Goal: Check status: Check status

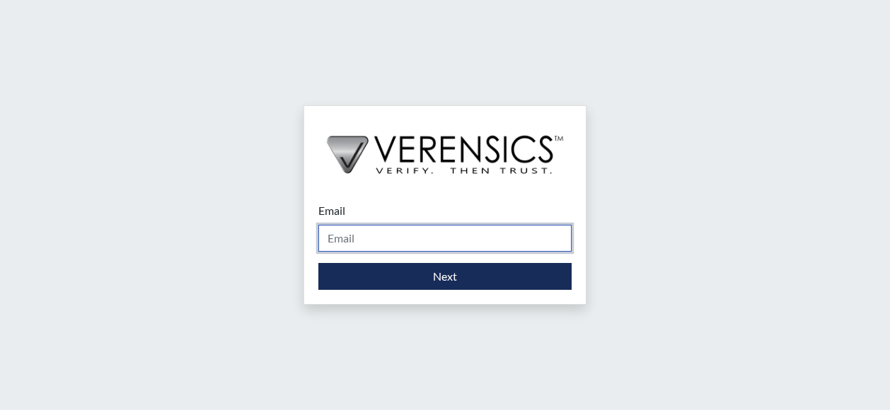
click at [344, 240] on input "Email" at bounding box center [444, 238] width 253 height 27
click at [342, 238] on input "Email" at bounding box center [444, 238] width 253 height 27
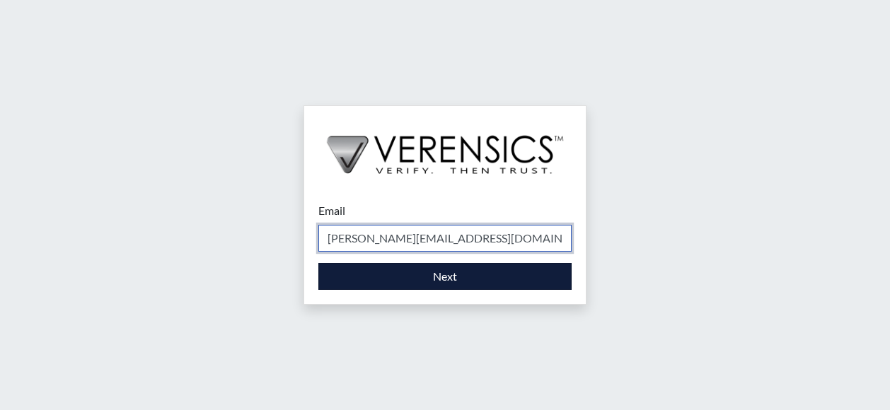
type input "[PERSON_NAME][EMAIL_ADDRESS][DOMAIN_NAME]"
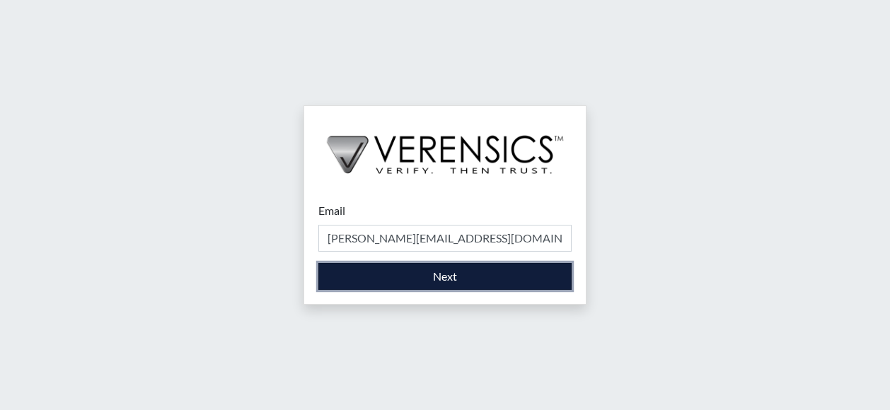
click at [448, 279] on button "Next" at bounding box center [444, 276] width 253 height 27
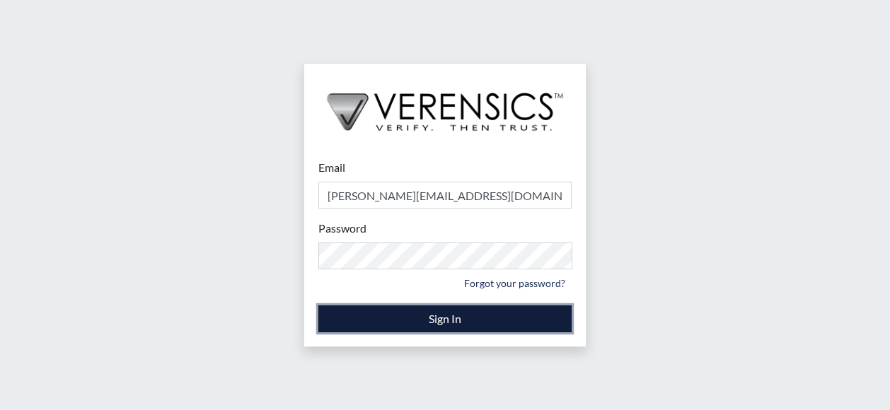
click at [432, 315] on button "Sign In" at bounding box center [444, 318] width 253 height 27
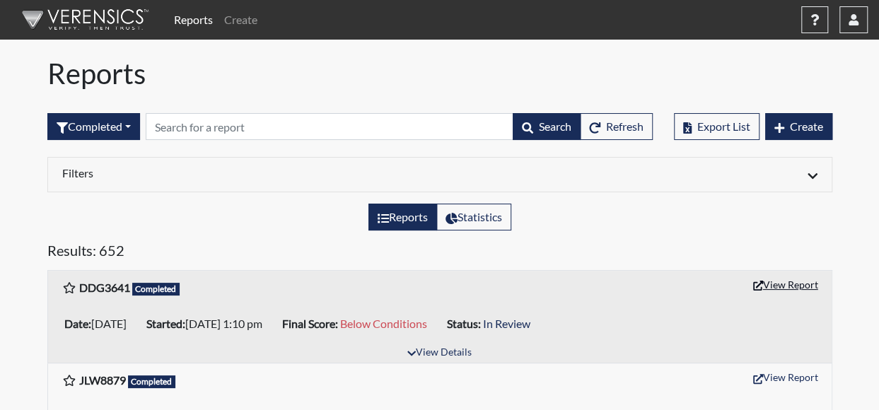
click at [791, 281] on button "View Report" at bounding box center [786, 285] width 78 height 22
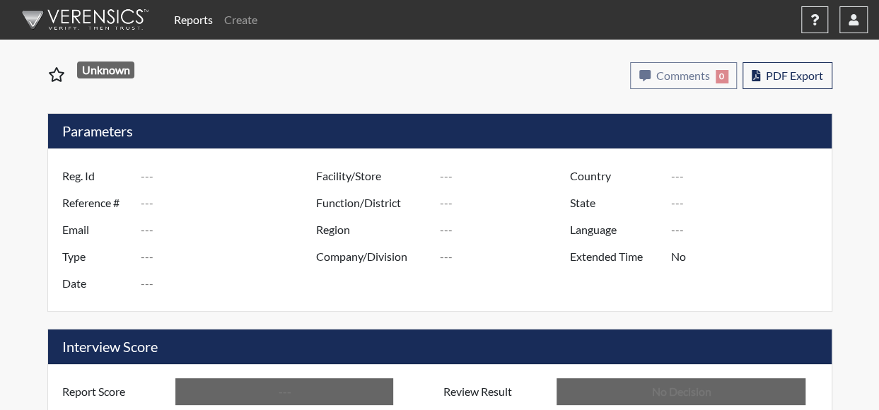
type input "DDG3641"
type input "51052"
type input "---"
type input "Corrections Pre-Employment"
type input "[DATE]"
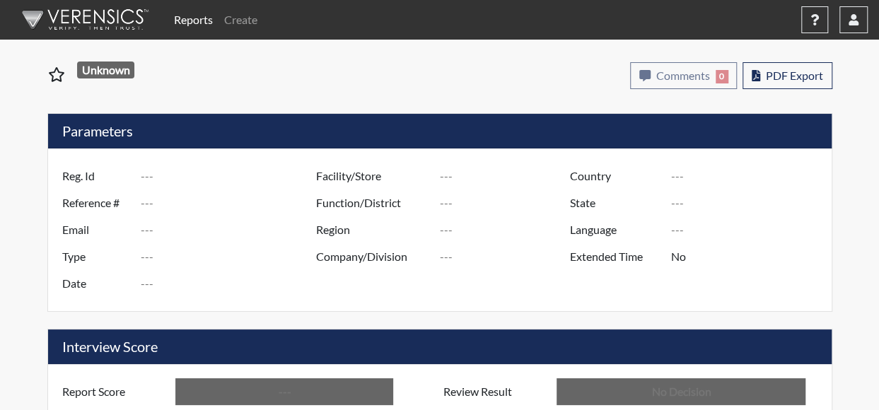
type input "[PERSON_NAME] CTC"
type input "[GEOGRAPHIC_DATA]"
type input "[US_STATE]"
type input "English"
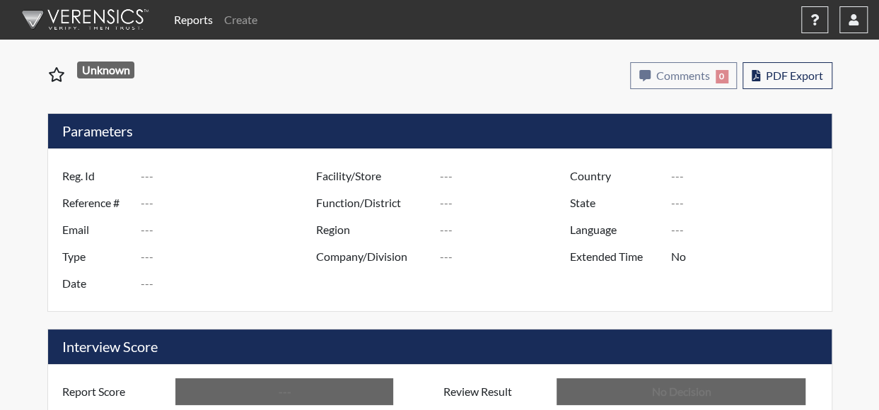
type input "Below Conditions"
type input "In Review"
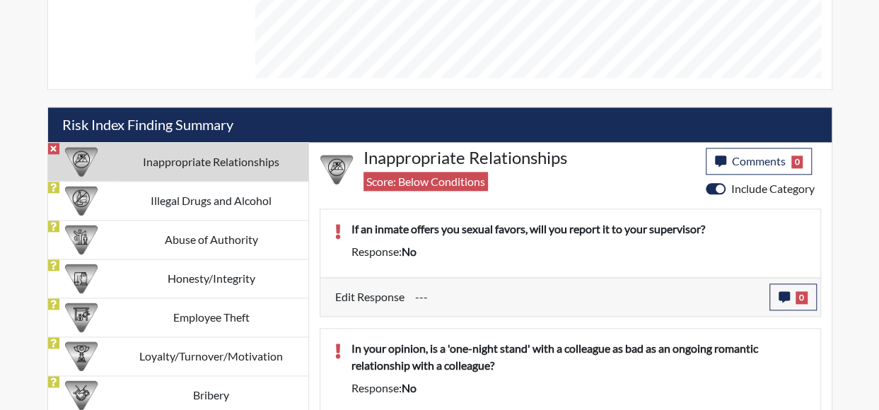
scroll to position [786, 0]
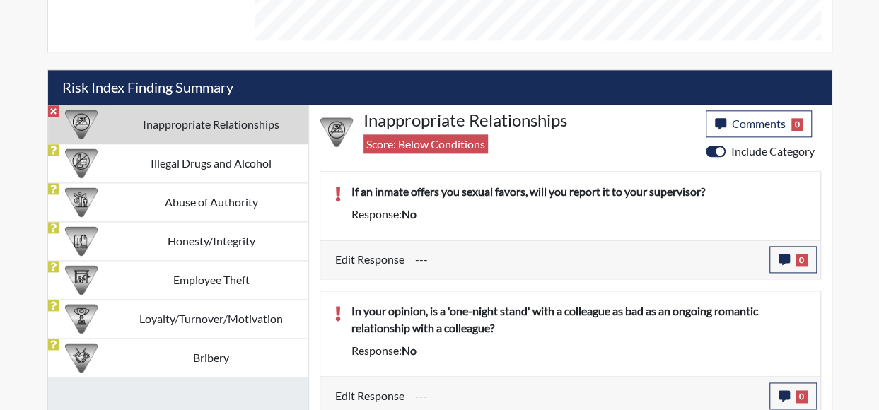
click at [116, 116] on td "Inappropriate Relationships" at bounding box center [212, 124] width 194 height 39
click at [187, 114] on td "Inappropriate Relationships" at bounding box center [212, 124] width 194 height 39
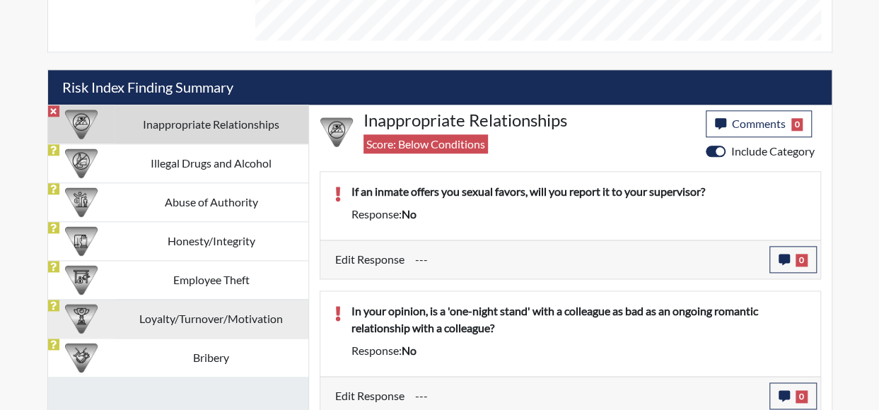
click at [209, 347] on td "Bribery" at bounding box center [212, 357] width 194 height 39
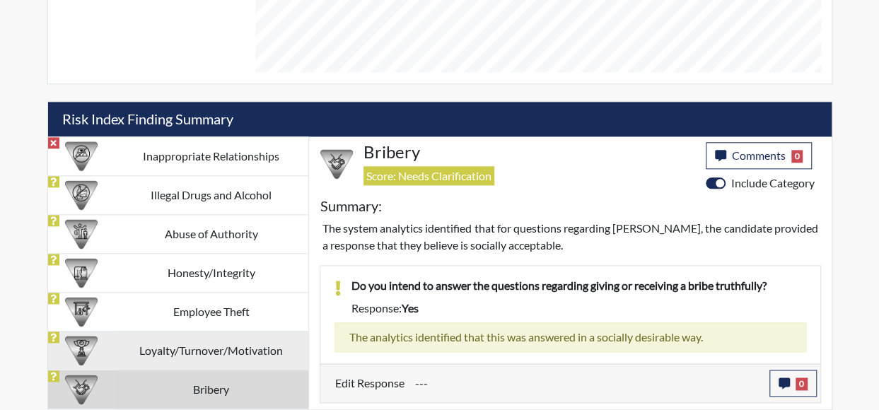
scroll to position [748, 0]
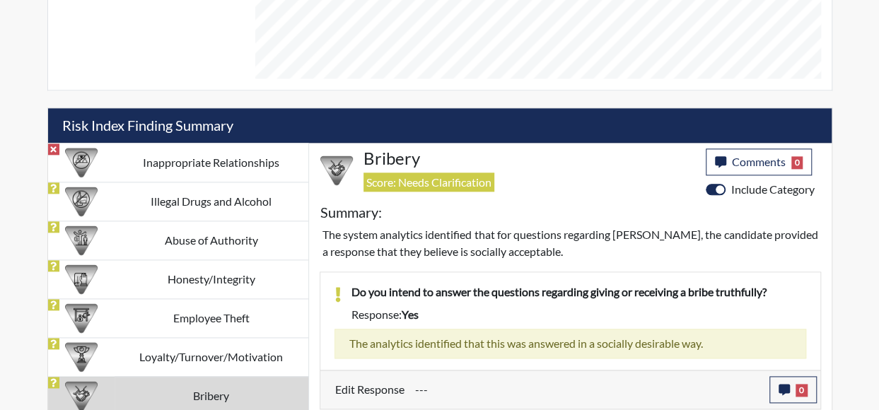
click at [238, 350] on td "Loyalty/Turnover/Motivation" at bounding box center [212, 356] width 194 height 39
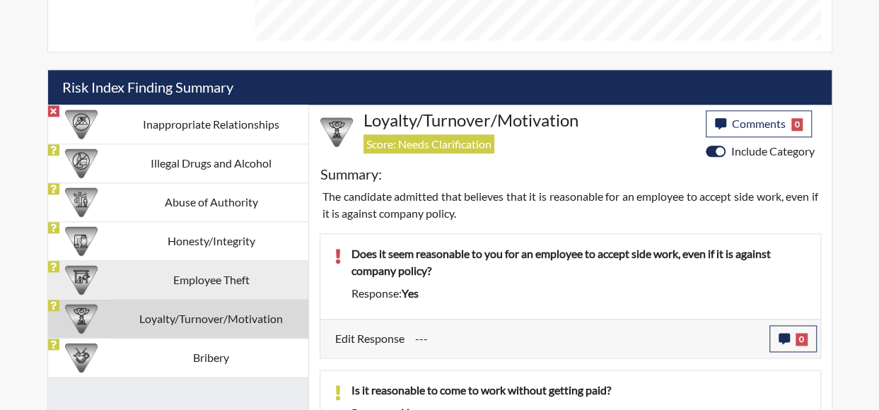
click at [255, 277] on td "Employee Theft" at bounding box center [212, 279] width 194 height 39
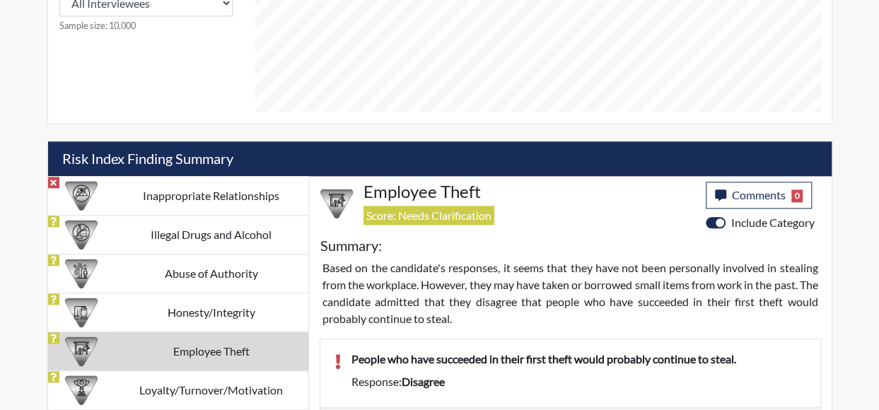
scroll to position [696, 0]
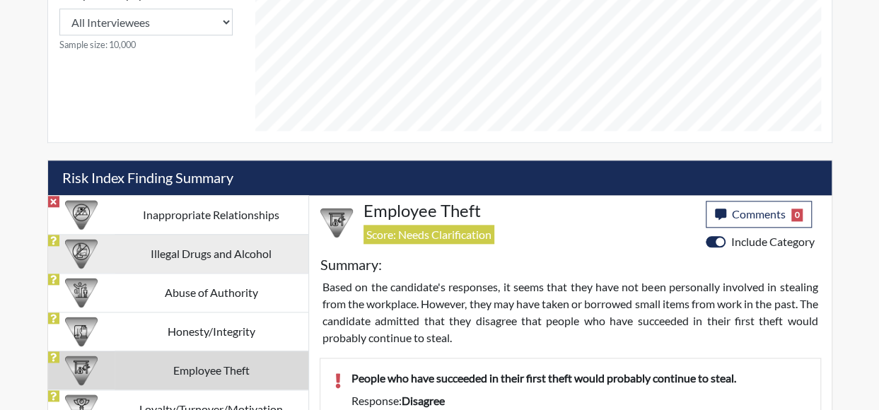
click at [261, 248] on td "Illegal Drugs and Alcohol" at bounding box center [212, 253] width 194 height 39
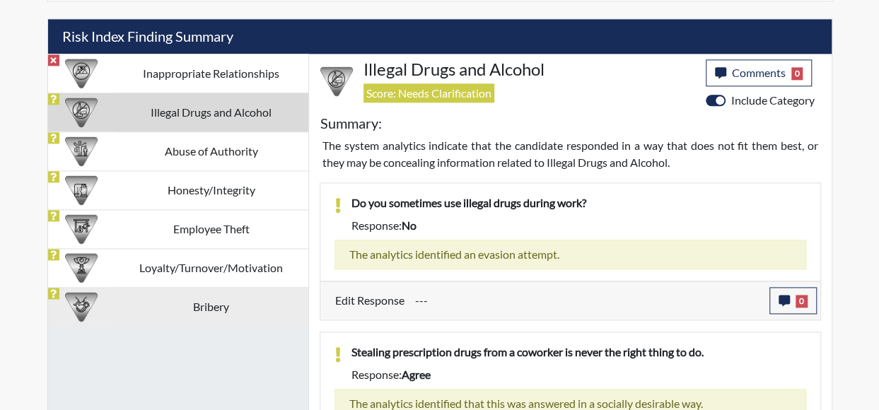
scroll to position [890, 0]
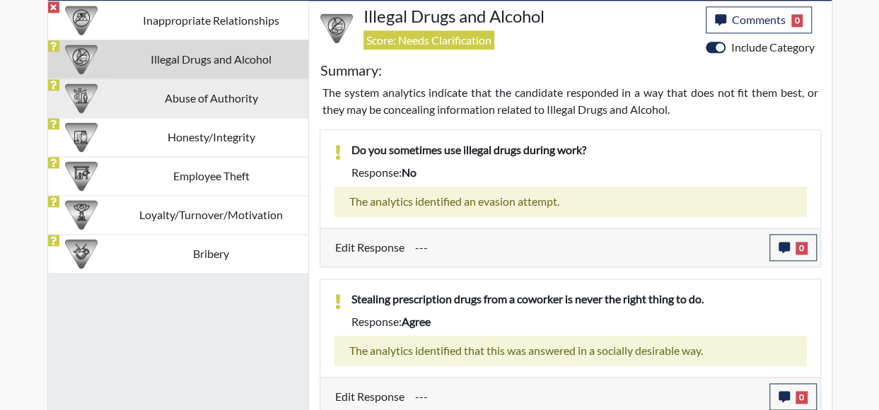
click at [259, 95] on td "Abuse of Authority" at bounding box center [212, 97] width 194 height 39
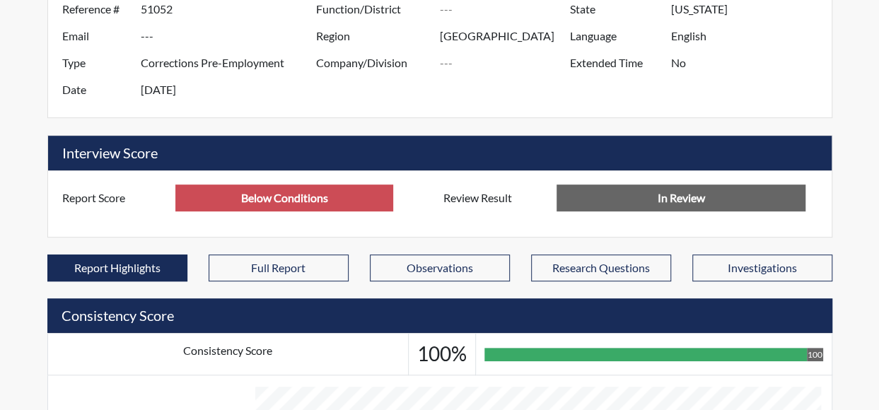
scroll to position [212, 0]
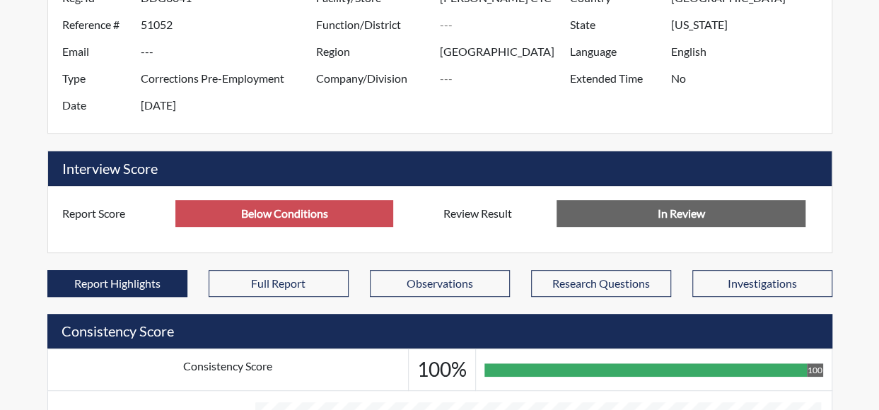
click at [348, 217] on input "Below Conditions" at bounding box center [284, 213] width 218 height 27
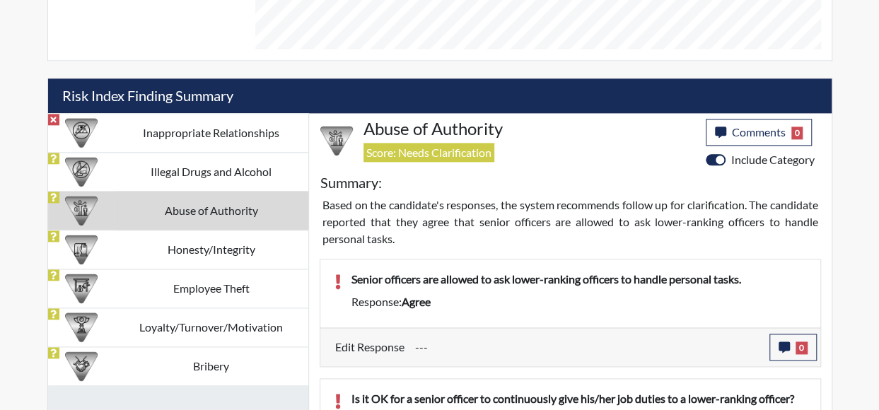
scroll to position [849, 0]
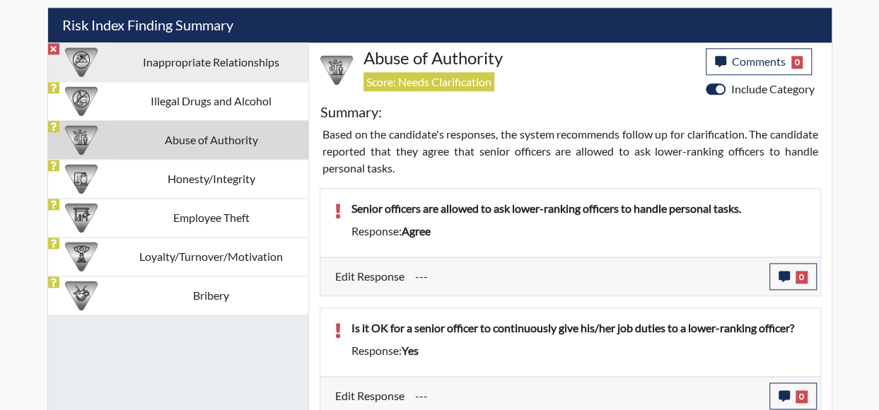
click at [76, 61] on img at bounding box center [81, 62] width 33 height 33
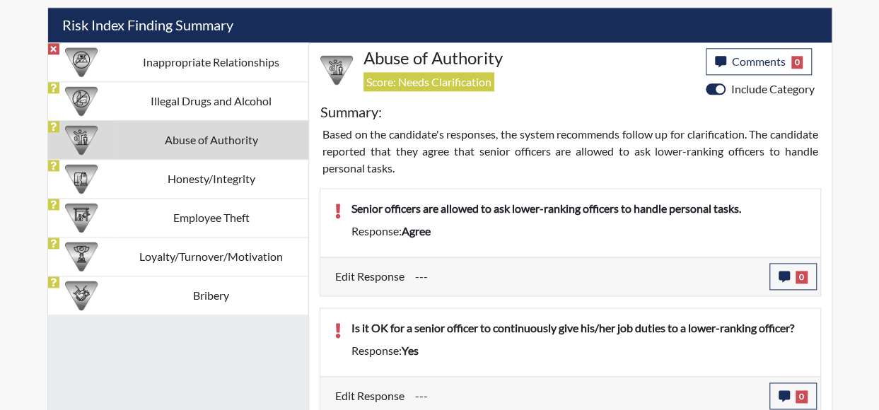
scroll to position [786, 0]
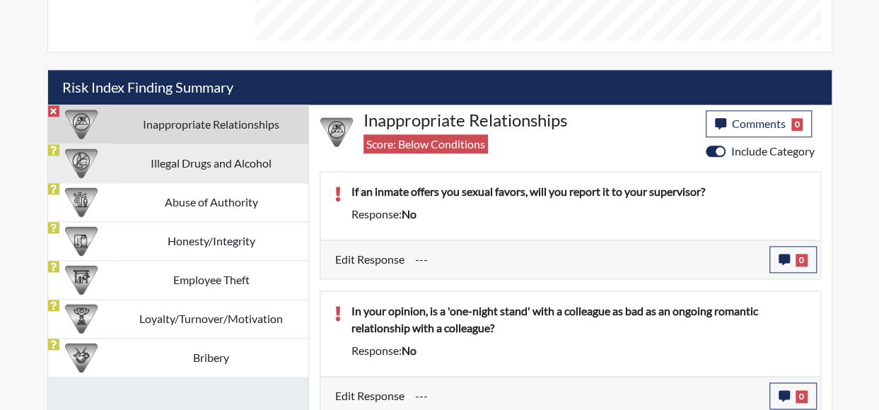
click at [181, 155] on td "Illegal Drugs and Alcohol" at bounding box center [212, 163] width 194 height 39
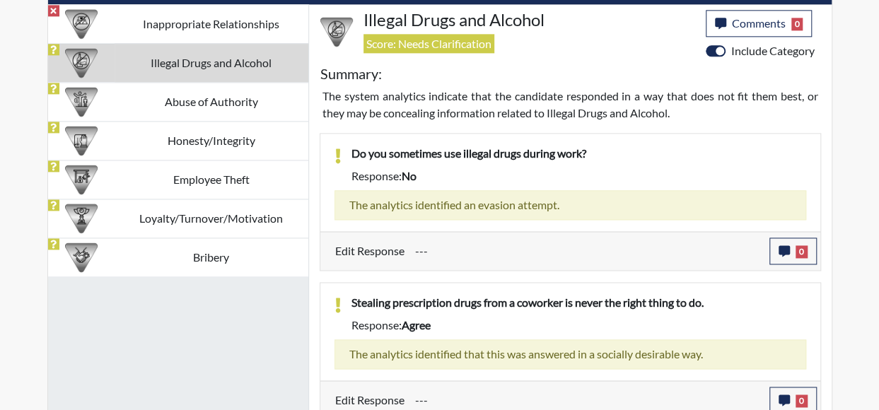
scroll to position [890, 0]
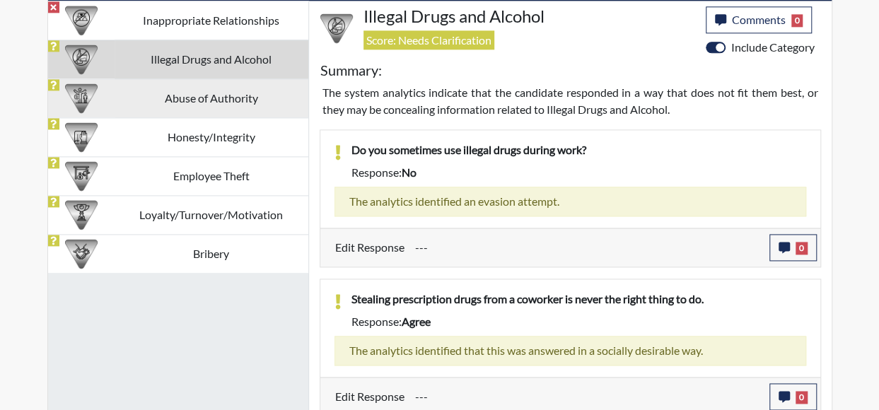
click at [232, 101] on td "Abuse of Authority" at bounding box center [212, 97] width 194 height 39
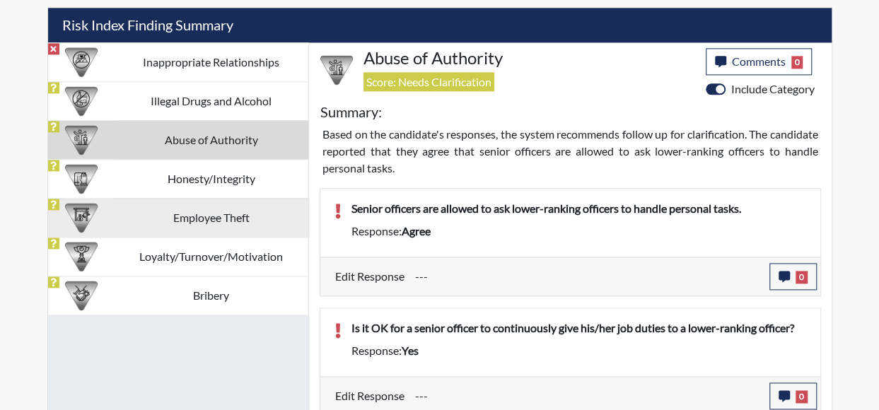
click at [240, 169] on td "Honesty/Integrity" at bounding box center [212, 178] width 194 height 39
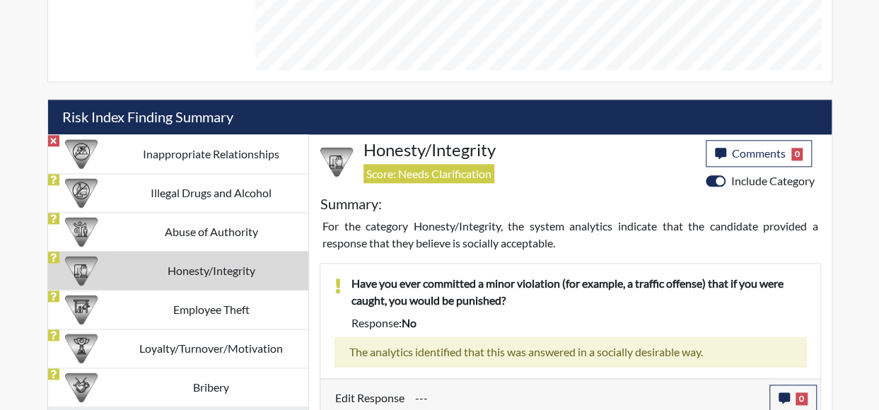
scroll to position [779, 0]
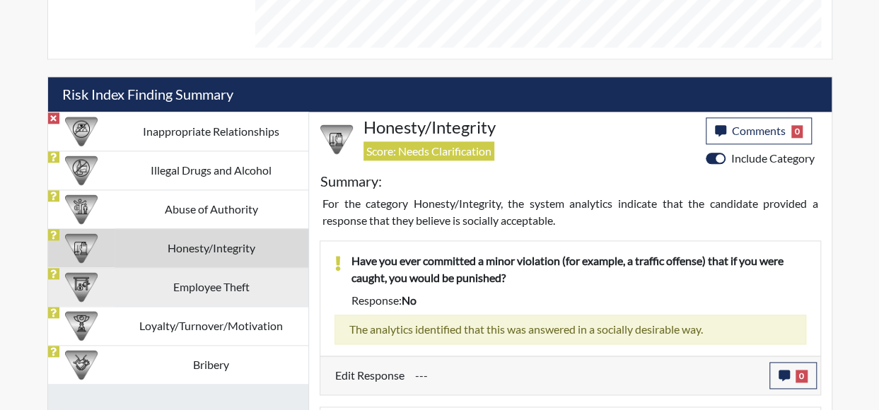
click at [198, 283] on td "Employee Theft" at bounding box center [212, 286] width 194 height 39
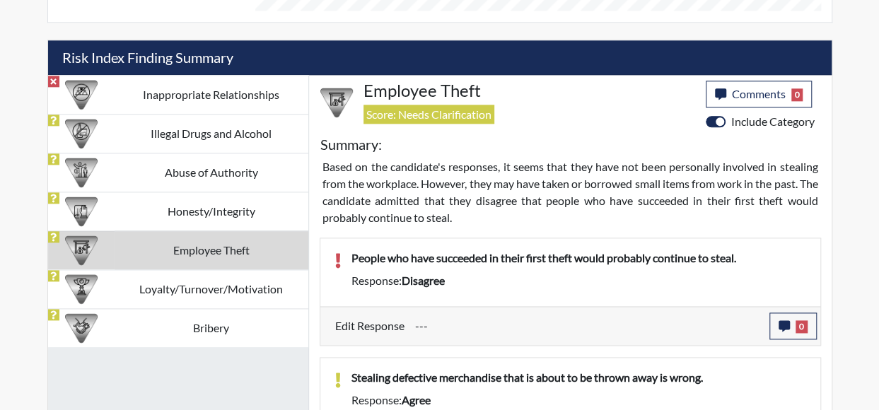
scroll to position [837, 0]
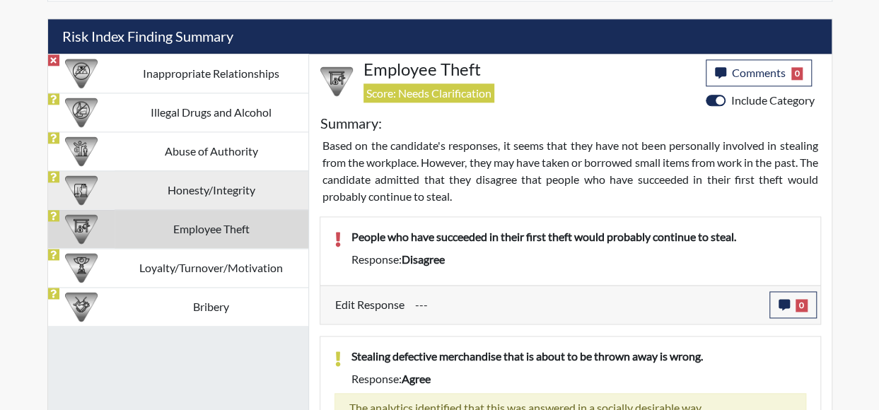
click at [255, 187] on td "Honesty/Integrity" at bounding box center [212, 189] width 194 height 39
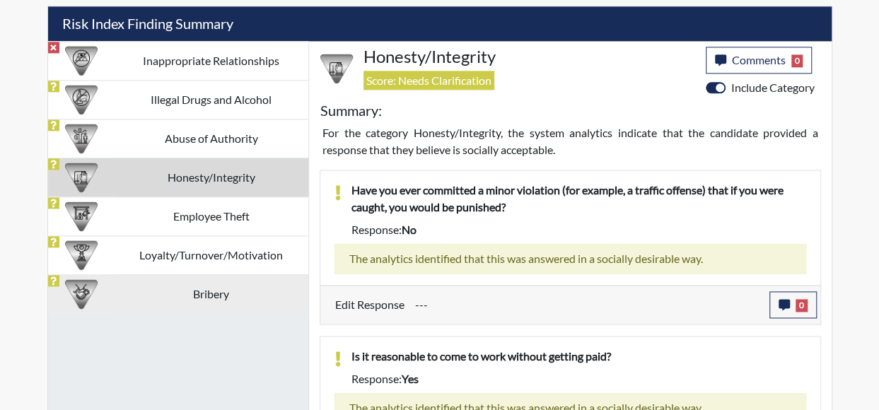
scroll to position [779, 0]
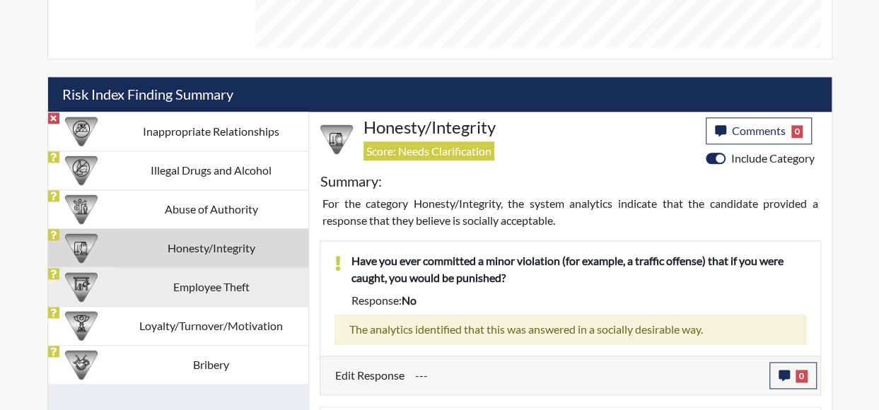
click at [219, 268] on td "Employee Theft" at bounding box center [212, 286] width 194 height 39
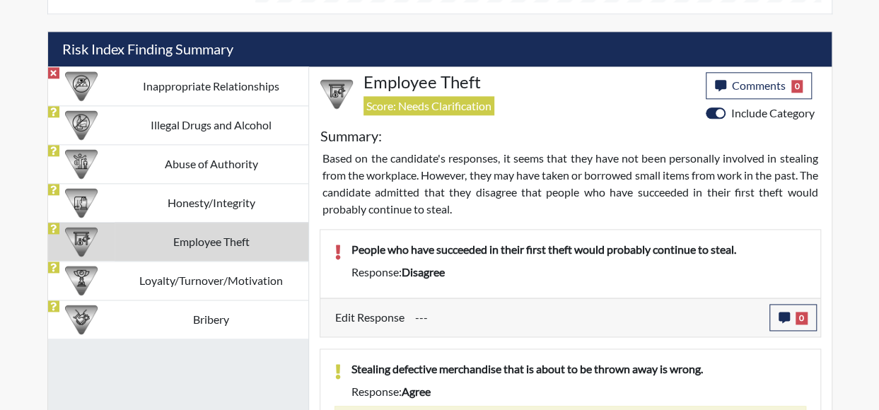
scroll to position [837, 0]
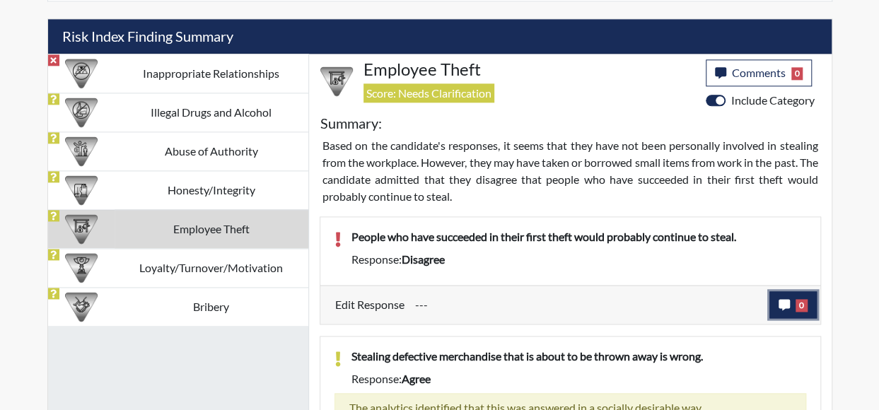
click at [784, 293] on button "0" at bounding box center [792, 304] width 47 height 27
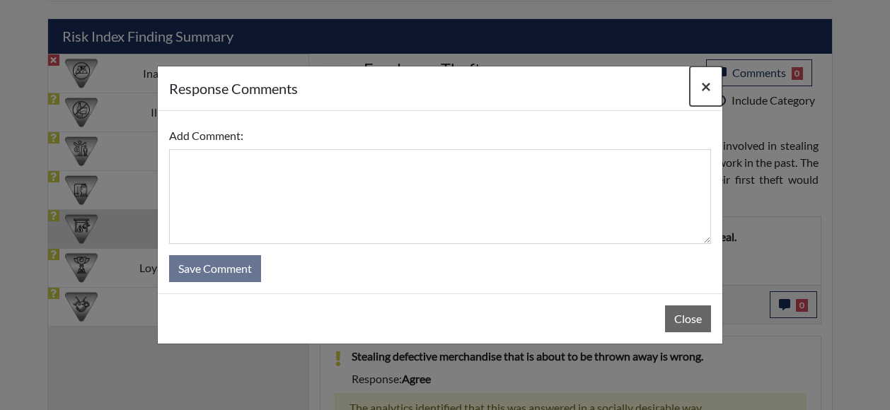
click at [707, 90] on span "×" at bounding box center [706, 86] width 10 height 21
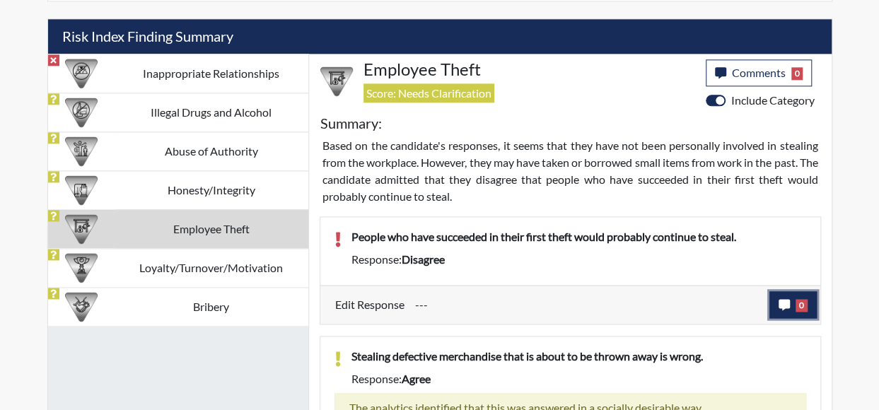
click at [781, 293] on button "0" at bounding box center [792, 304] width 47 height 27
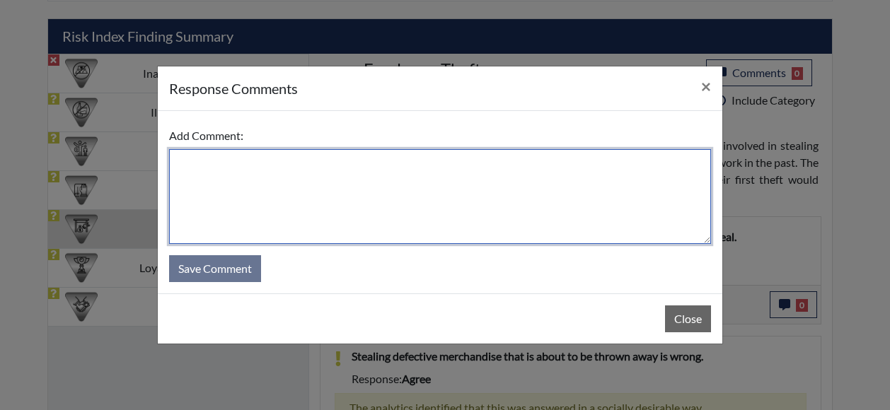
click at [199, 162] on textarea at bounding box center [440, 196] width 542 height 95
type textarea "i"
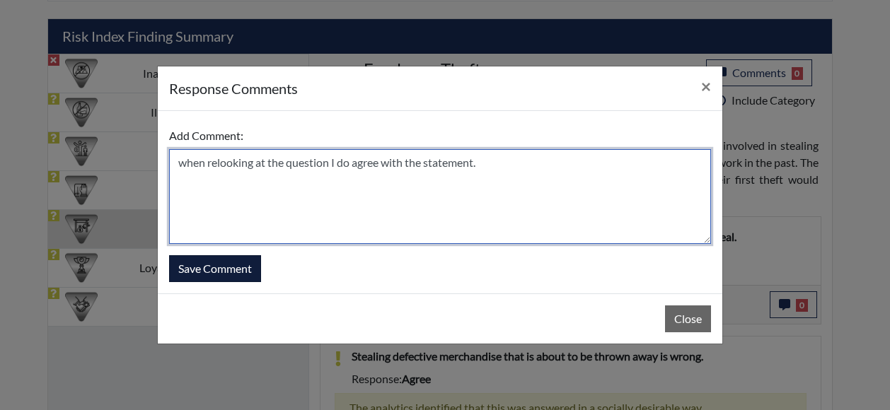
type textarea "when relooking at the question I do agree with the statement."
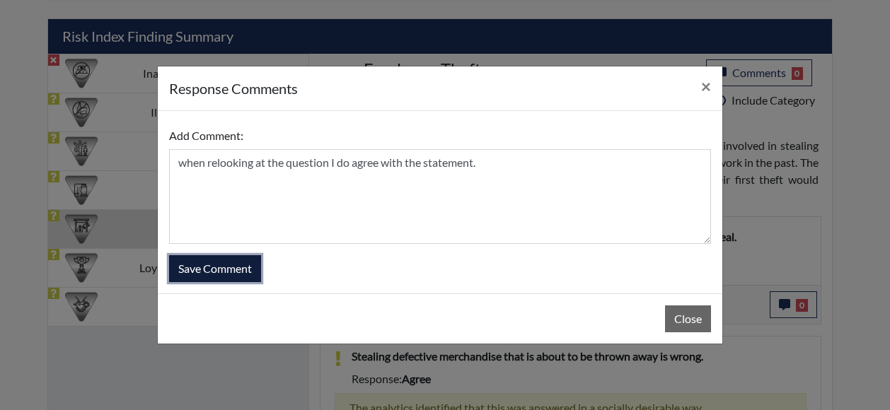
click at [250, 271] on button "Save Comment" at bounding box center [215, 268] width 92 height 27
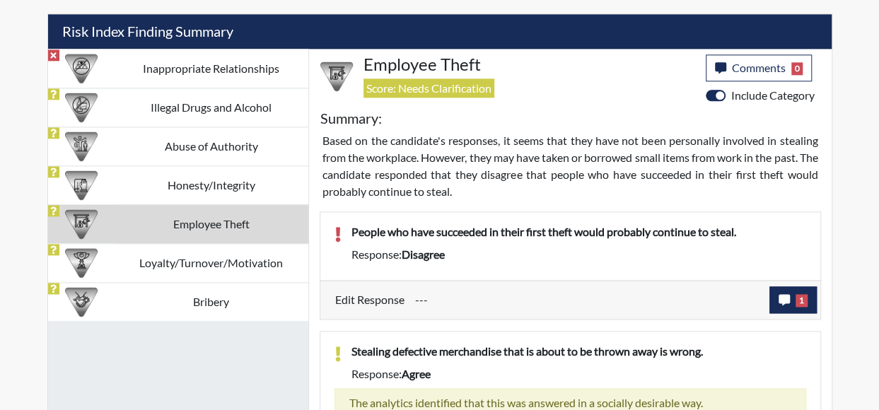
scroll to position [908, 0]
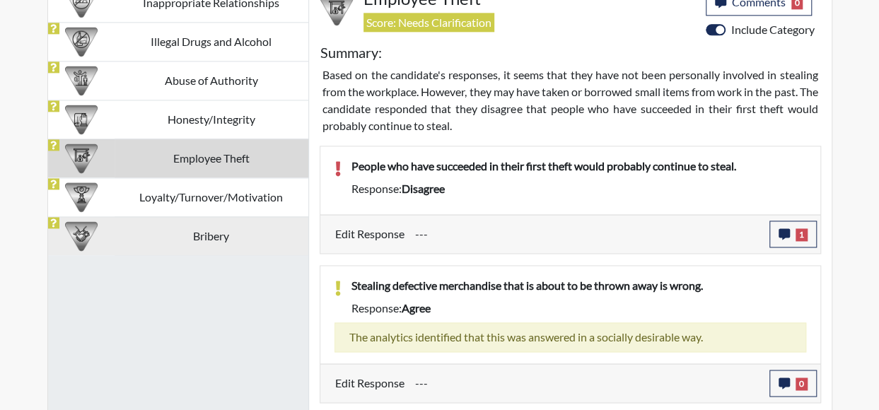
click at [222, 228] on td "Bribery" at bounding box center [212, 235] width 194 height 39
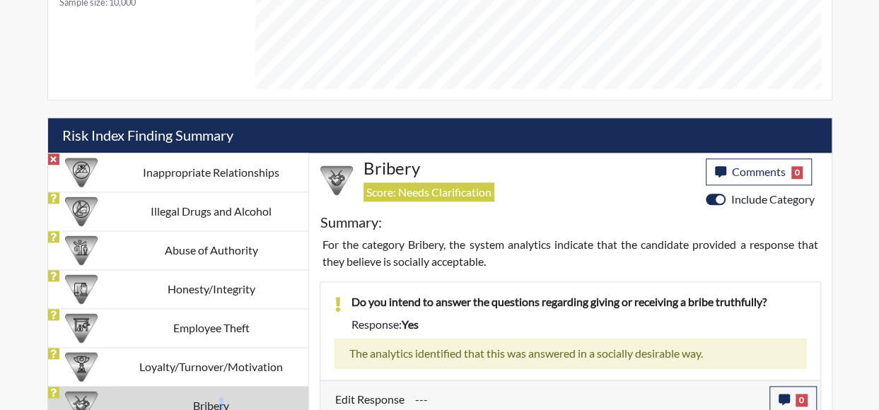
scroll to position [748, 0]
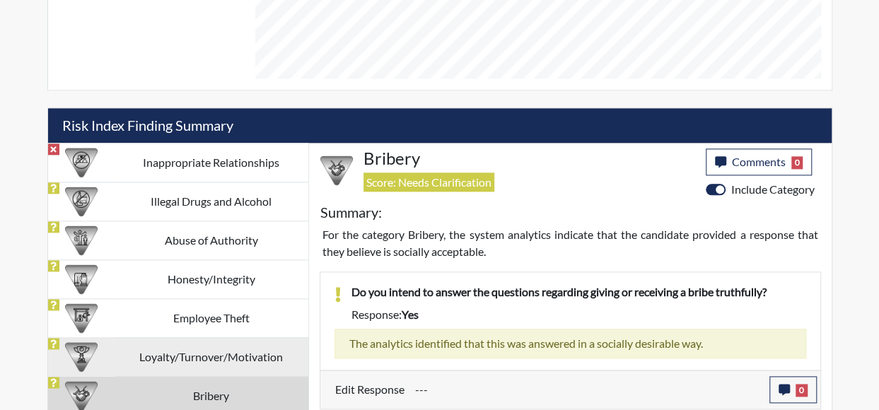
click at [185, 348] on td "Loyalty/Turnover/Motivation" at bounding box center [212, 356] width 194 height 39
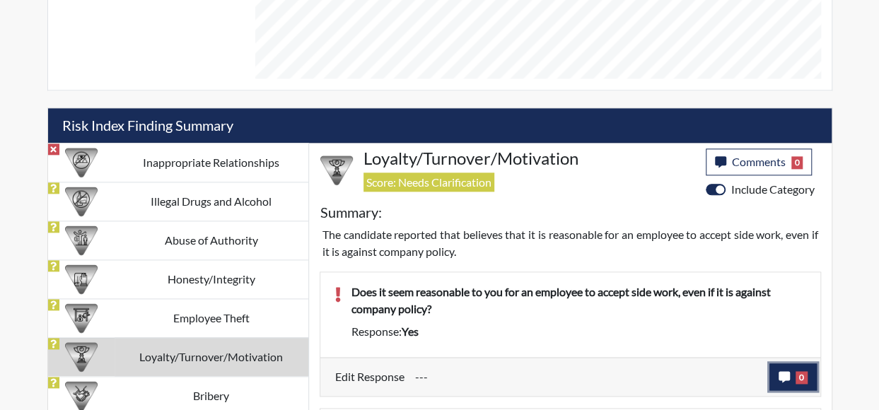
click at [798, 374] on span "0" at bounding box center [802, 377] width 12 height 13
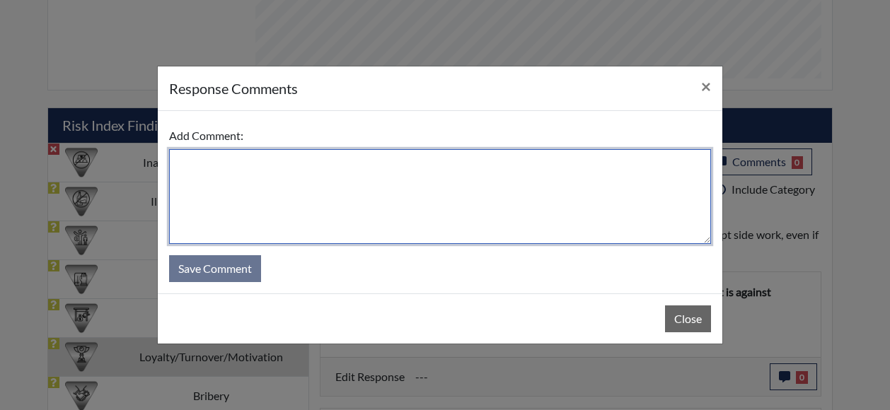
click at [532, 200] on textarea at bounding box center [440, 196] width 542 height 95
type textarea "i miss re"
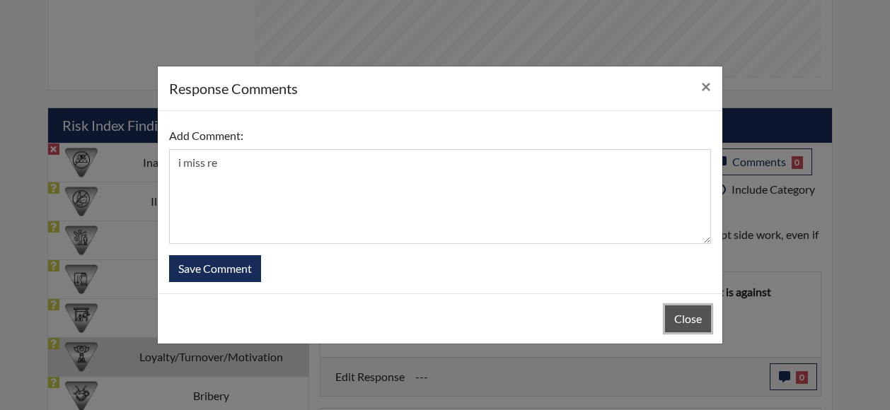
click at [681, 322] on button "Close" at bounding box center [688, 318] width 46 height 27
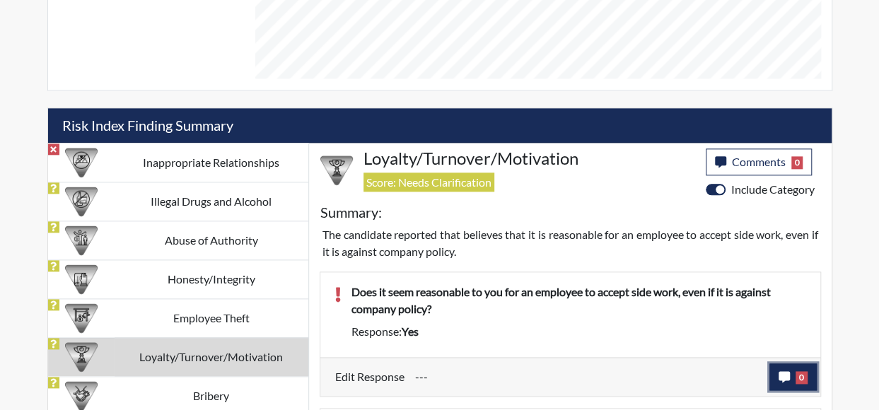
click at [797, 375] on span "0" at bounding box center [802, 377] width 12 height 13
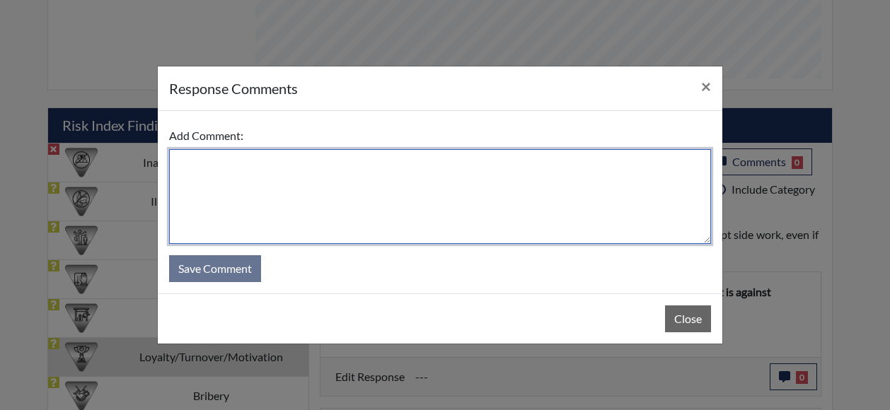
click at [491, 197] on textarea at bounding box center [440, 196] width 542 height 95
type textarea "i"
click at [250, 164] on textarea "I miss read the" at bounding box center [440, 196] width 542 height 95
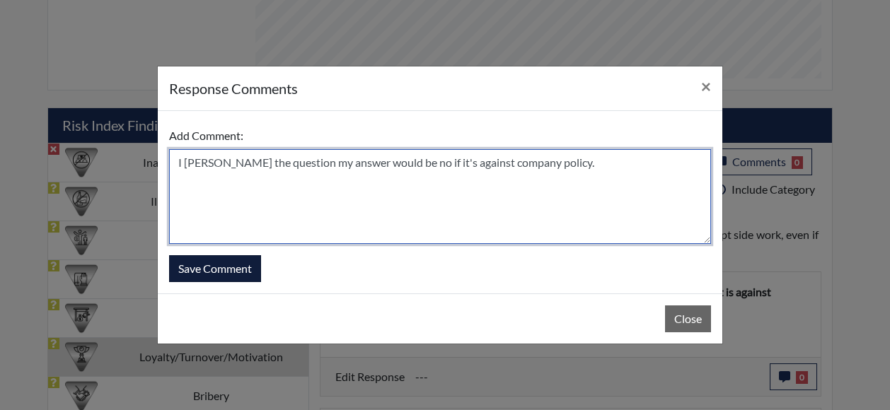
type textarea "I miss read the question my answer would be no if it's against company policy."
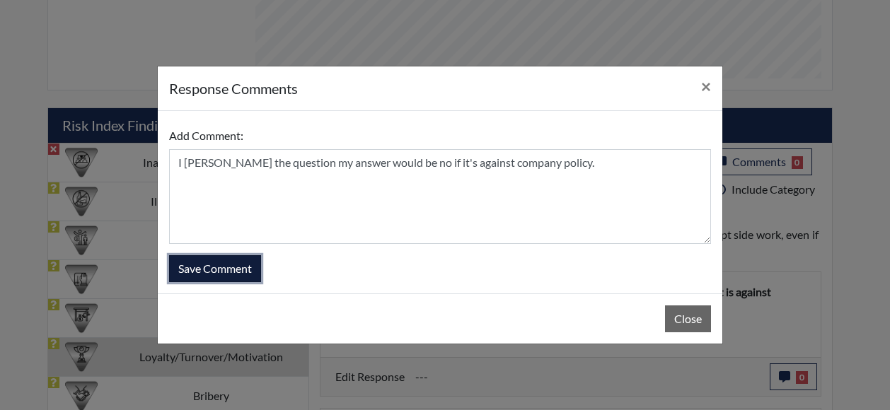
click at [219, 267] on button "Save Comment" at bounding box center [215, 268] width 92 height 27
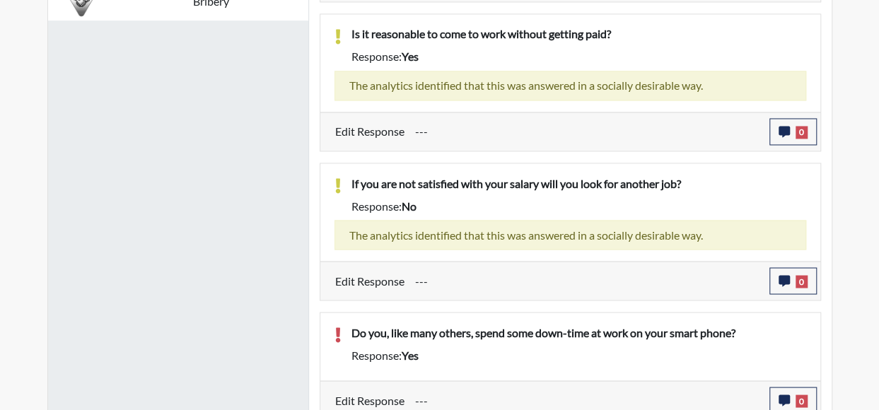
scroll to position [1145, 0]
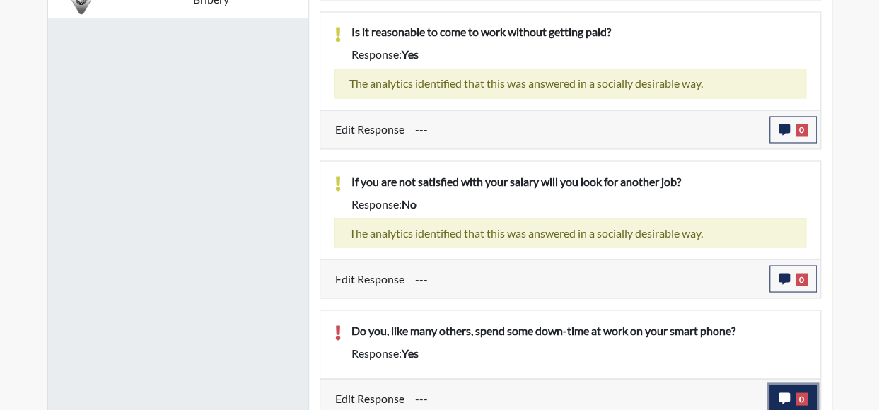
click at [788, 392] on icon "button" at bounding box center [784, 397] width 11 height 11
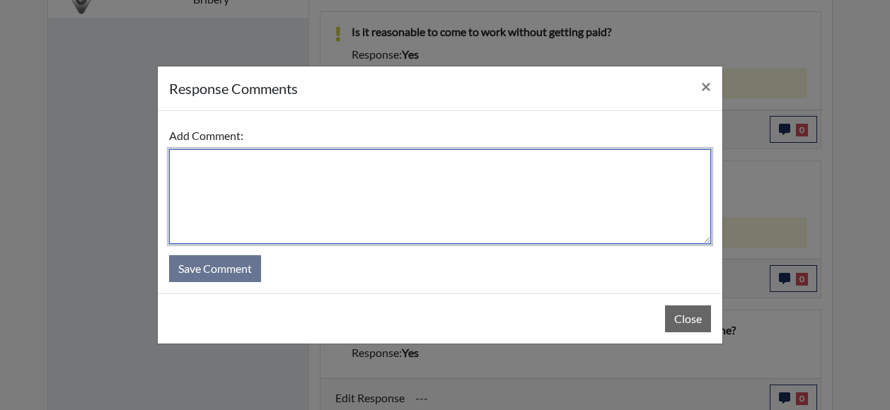
click at [303, 210] on textarea at bounding box center [440, 196] width 542 height 95
type textarea "o"
click at [288, 164] on textarea "On my breaks i choose yes because" at bounding box center [440, 196] width 542 height 95
click at [351, 168] on textarea "On my breaks i choose yes because" at bounding box center [440, 196] width 542 height 95
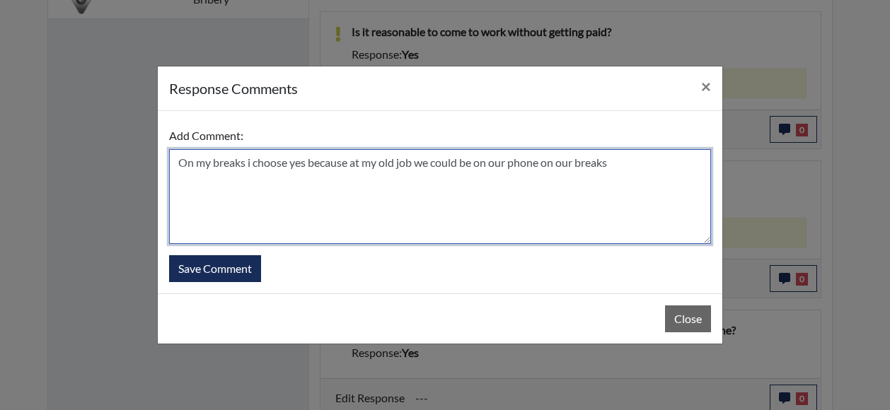
click at [245, 165] on textarea "On my breaks i choose yes because at my old job we could be on our phone on our…" at bounding box center [440, 196] width 542 height 95
click at [554, 166] on textarea "i choose yes because at my old job we could be on our phone on our breaks" at bounding box center [440, 196] width 542 height 95
click at [472, 166] on textarea "i choose yes because at my old job we could be on our phone on our breaks" at bounding box center [440, 196] width 542 height 95
click at [542, 163] on textarea "i choose yes because at my old job we could be on our phone on our breaks" at bounding box center [440, 196] width 542 height 95
type textarea "i choose yes because at my old job we could be on our phone on our down time AK…"
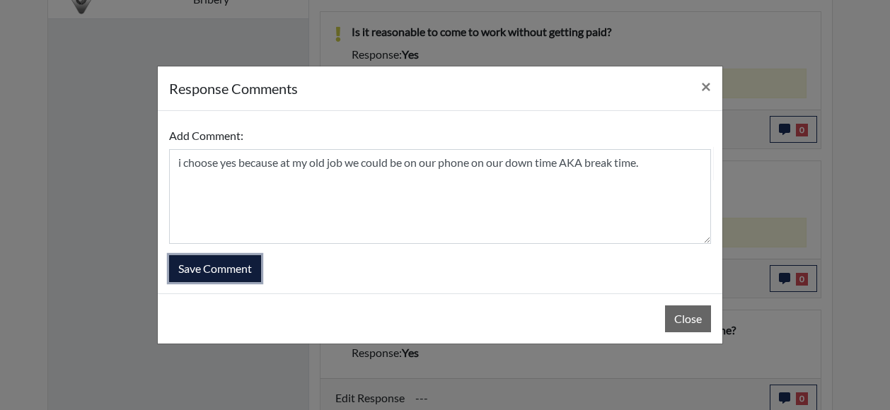
click at [231, 274] on button "Save Comment" at bounding box center [215, 268] width 92 height 27
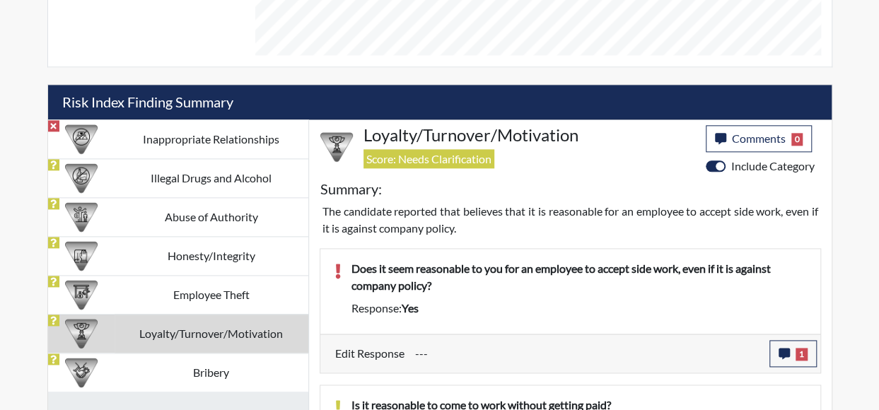
scroll to position [791, 0]
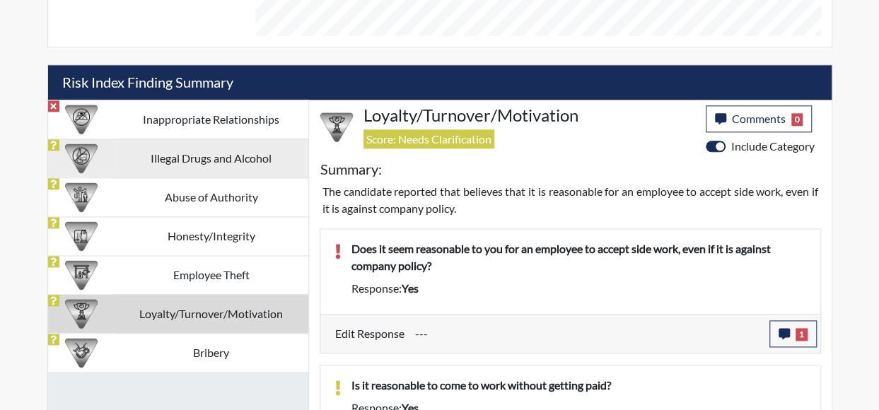
click at [164, 152] on td "Illegal Drugs and Alcohol" at bounding box center [212, 158] width 194 height 39
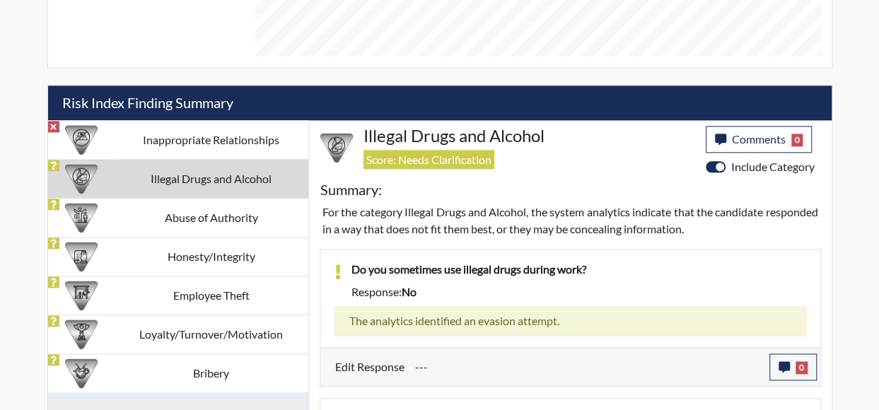
scroll to position [890, 0]
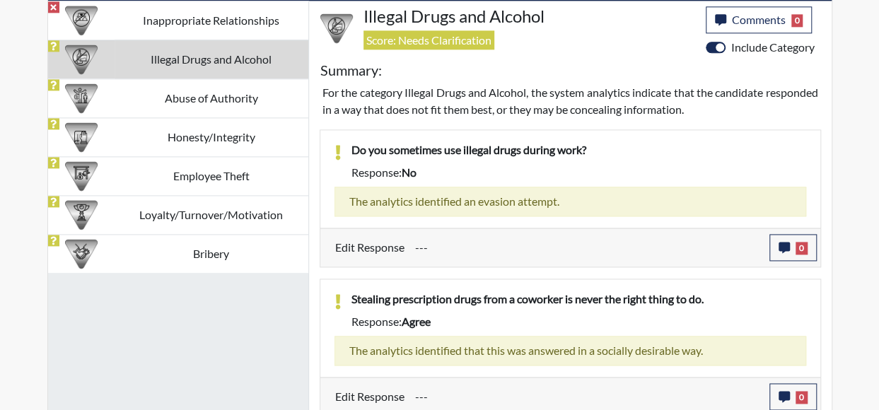
click at [223, 88] on td "Abuse of Authority" at bounding box center [212, 97] width 194 height 39
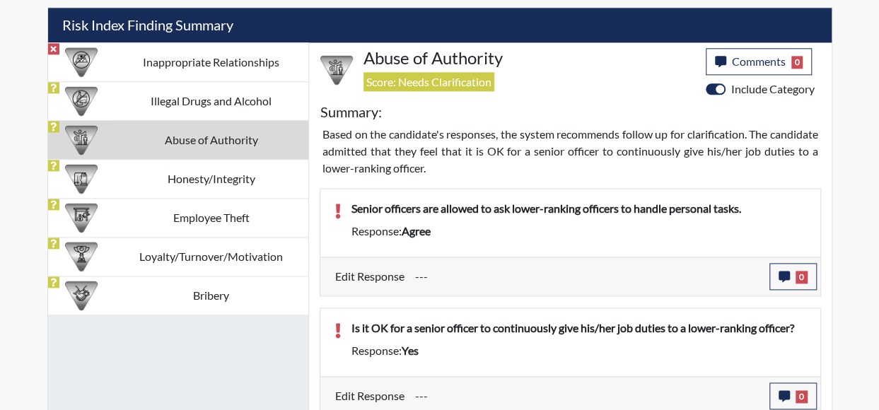
click at [692, 250] on div "Senior officers are allowed to ask lower-ranking officers to handle personal ta…" at bounding box center [570, 223] width 500 height 68
click at [778, 269] on button "0" at bounding box center [792, 276] width 47 height 27
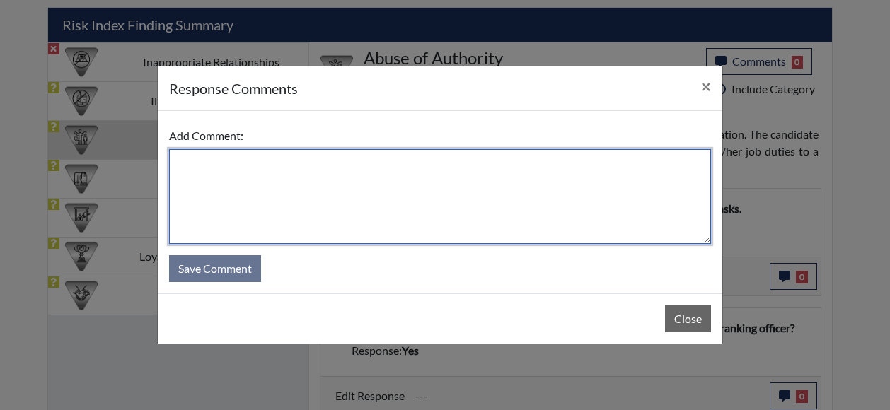
click at [191, 184] on textarea at bounding box center [440, 196] width 542 height 95
type textarea "m"
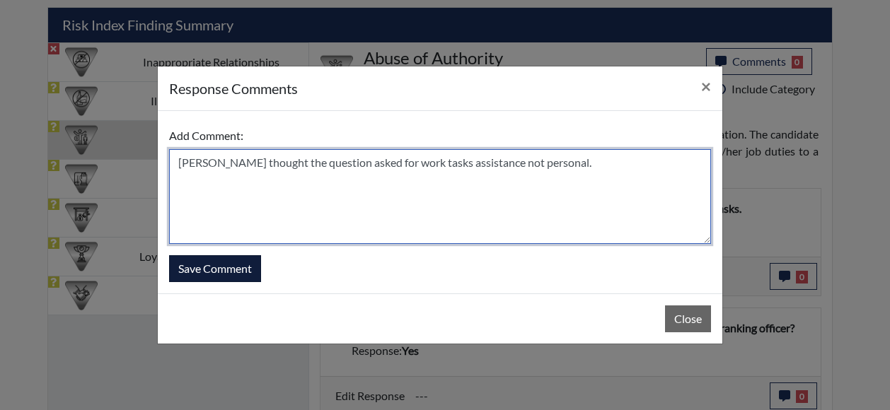
type textarea "Miss read thought the question asked for work tasks assistance not personal."
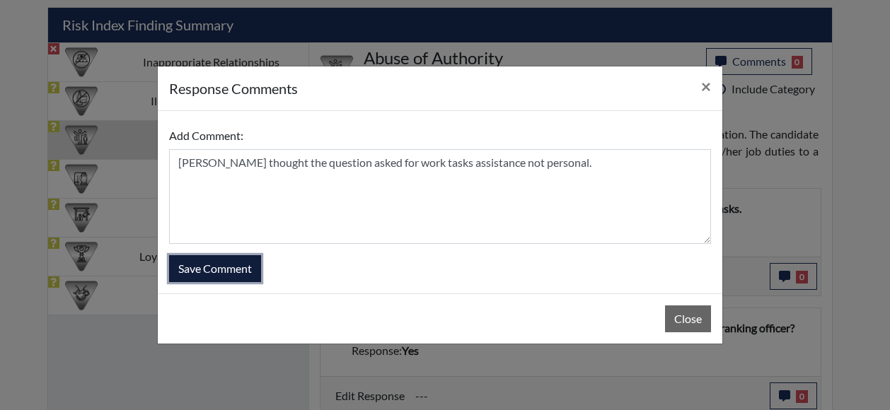
click at [223, 272] on button "Save Comment" at bounding box center [215, 268] width 92 height 27
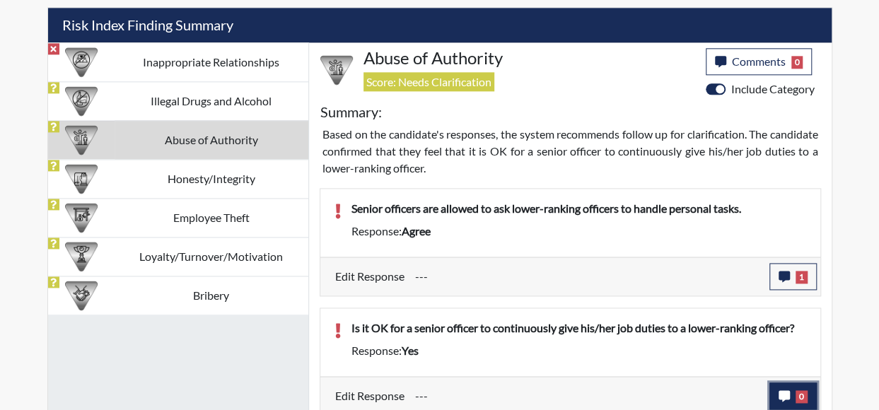
click at [792, 391] on button "0" at bounding box center [792, 396] width 47 height 27
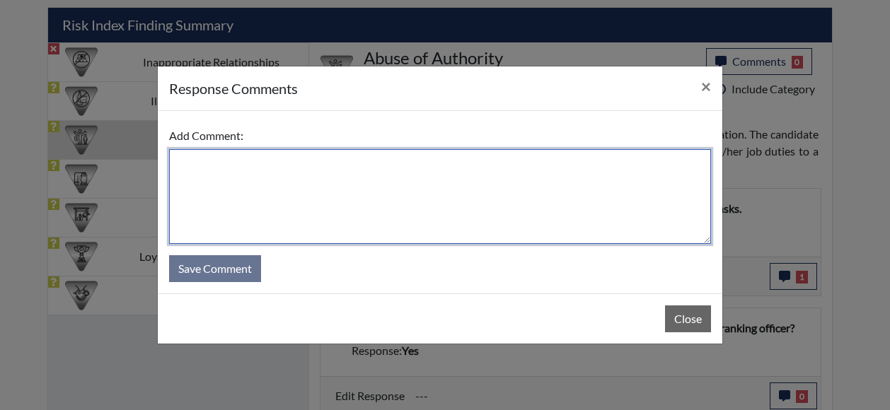
click at [333, 212] on textarea at bounding box center [440, 196] width 542 height 95
type textarea "i"
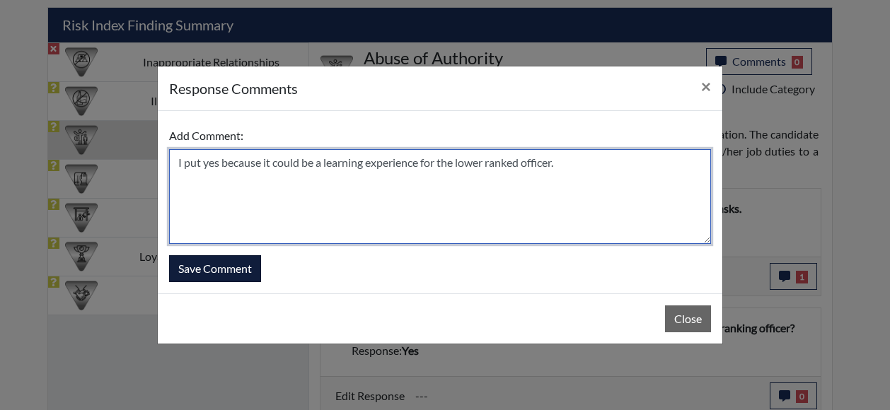
type textarea "I put yes because it could be a learning experience for the lower ranked office…"
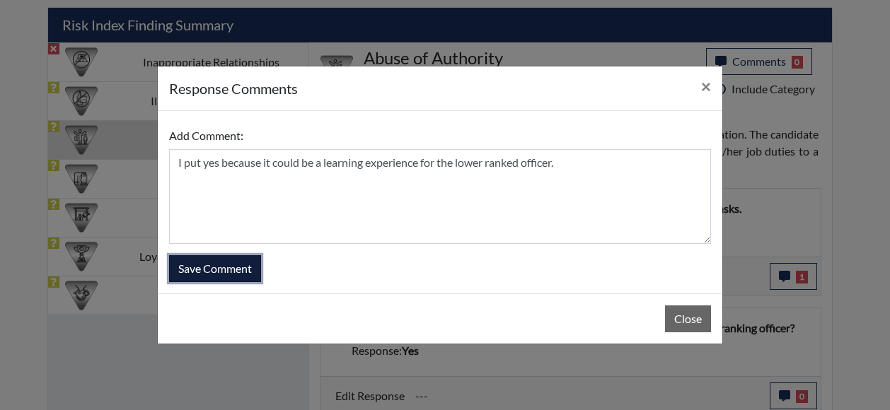
click at [216, 268] on button "Save Comment" at bounding box center [215, 268] width 92 height 27
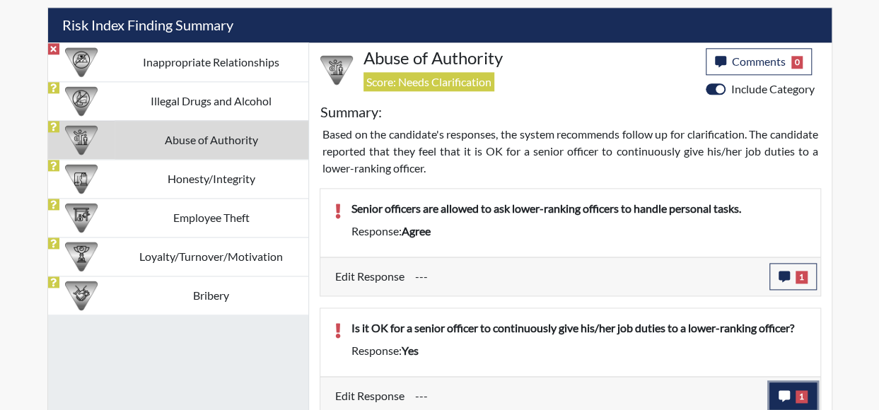
click at [801, 390] on span "1" at bounding box center [802, 396] width 12 height 13
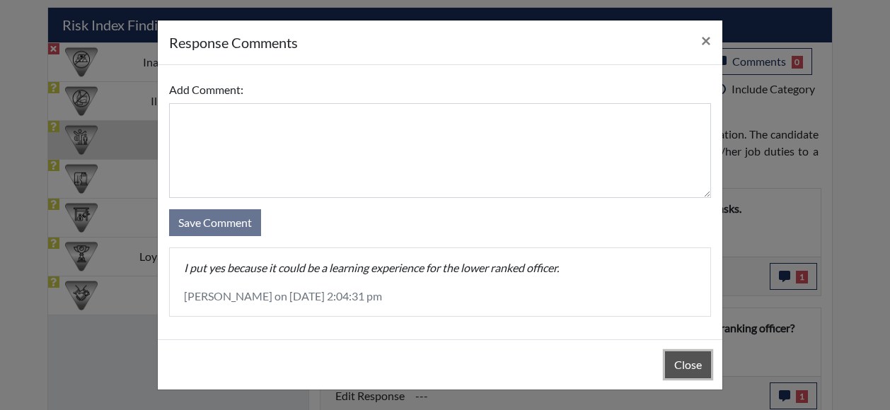
click at [685, 363] on button "Close" at bounding box center [688, 364] width 46 height 27
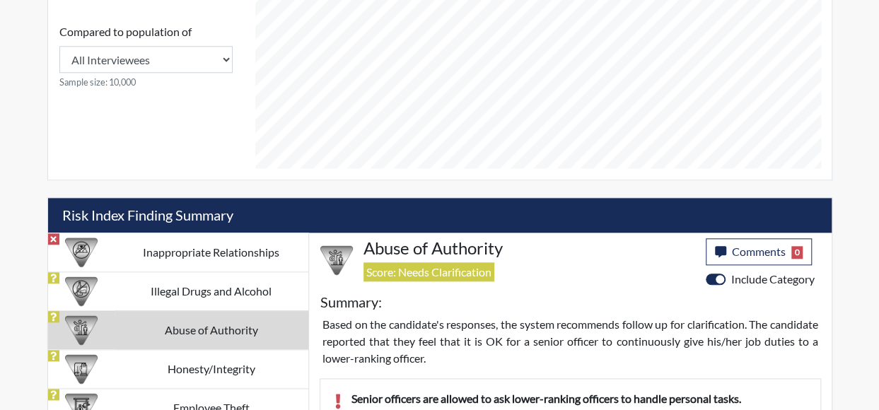
scroll to position [636, 0]
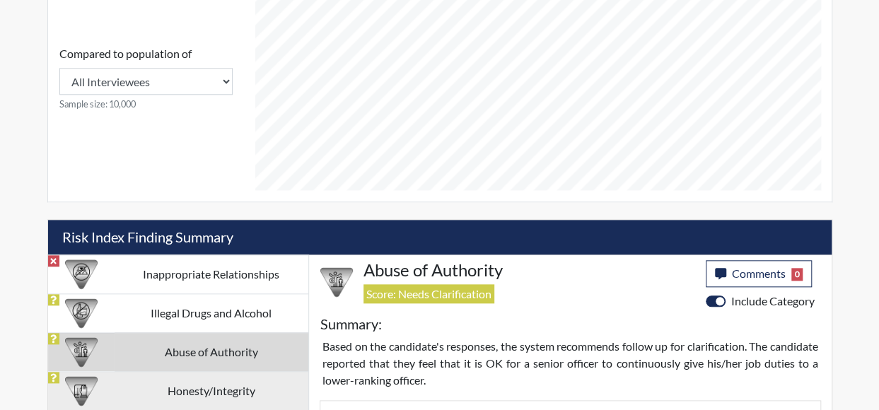
click at [209, 390] on td "Honesty/Integrity" at bounding box center [212, 390] width 194 height 39
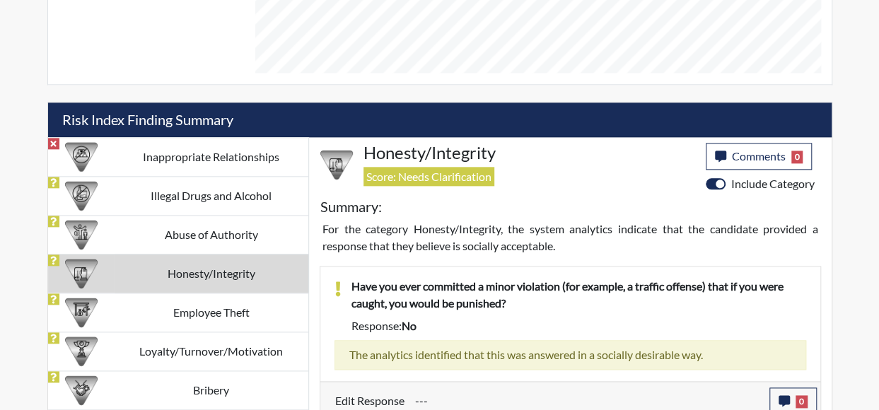
scroll to position [709, 0]
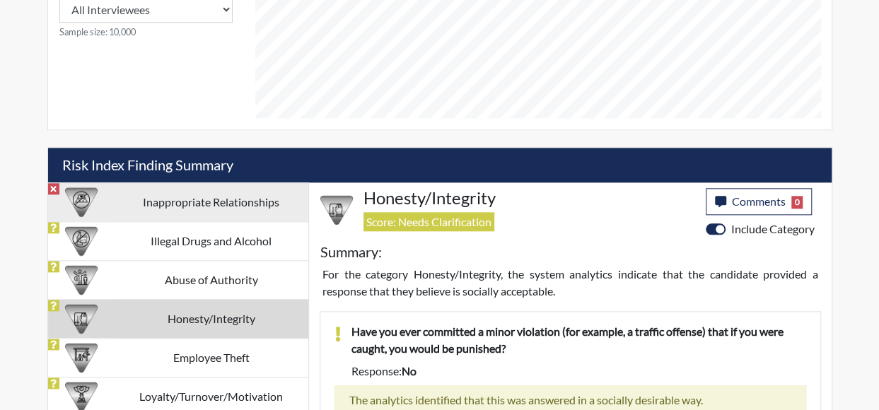
click at [248, 188] on td "Inappropriate Relationships" at bounding box center [212, 201] width 194 height 39
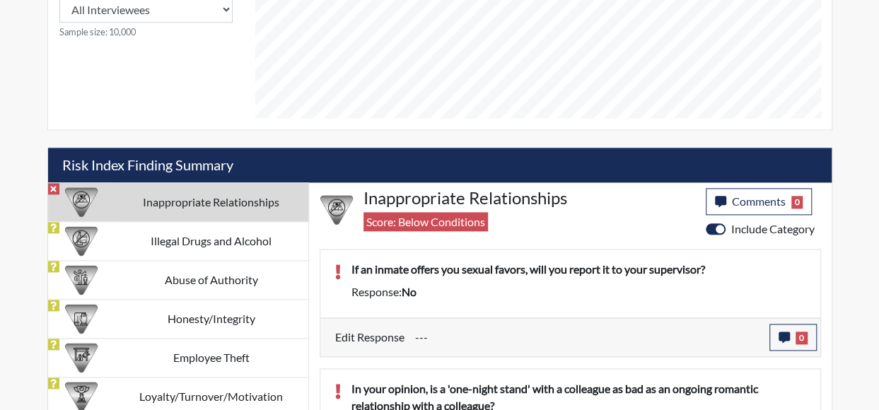
click at [519, 296] on div "If an inmate offers you sexual favors, will you report it to your supervisor? R…" at bounding box center [579, 283] width 476 height 45
click at [793, 334] on button "0" at bounding box center [792, 337] width 47 height 27
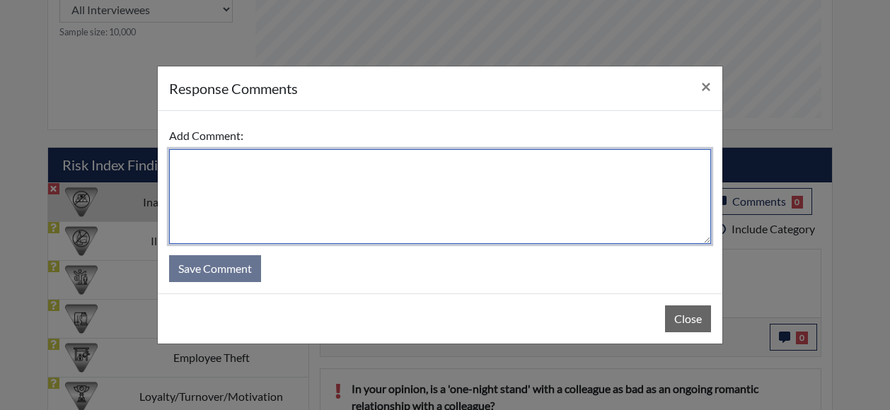
click at [433, 216] on textarea at bounding box center [440, 196] width 542 height 95
type textarea "i"
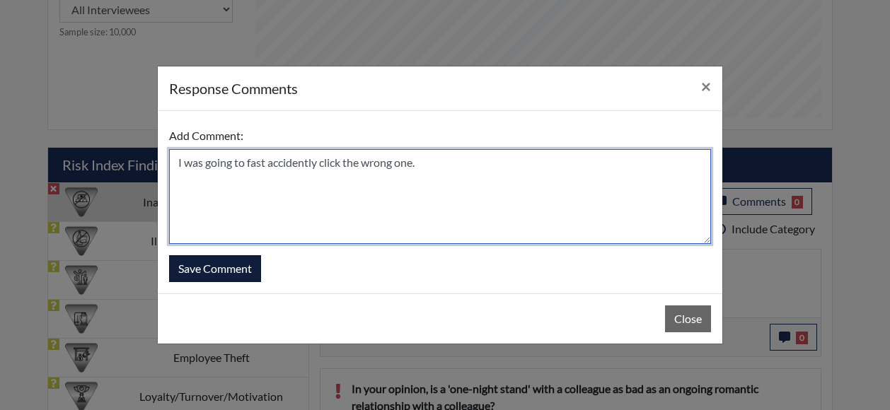
type textarea "I was going to fast accidently click the wrong one."
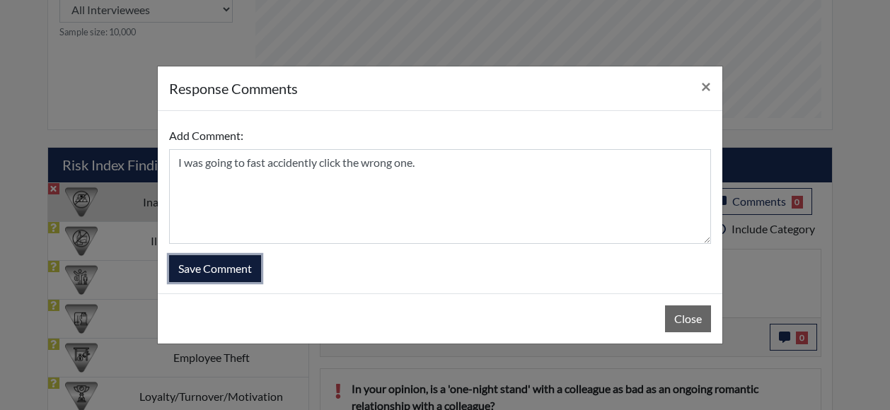
click at [231, 271] on button "Save Comment" at bounding box center [215, 268] width 92 height 27
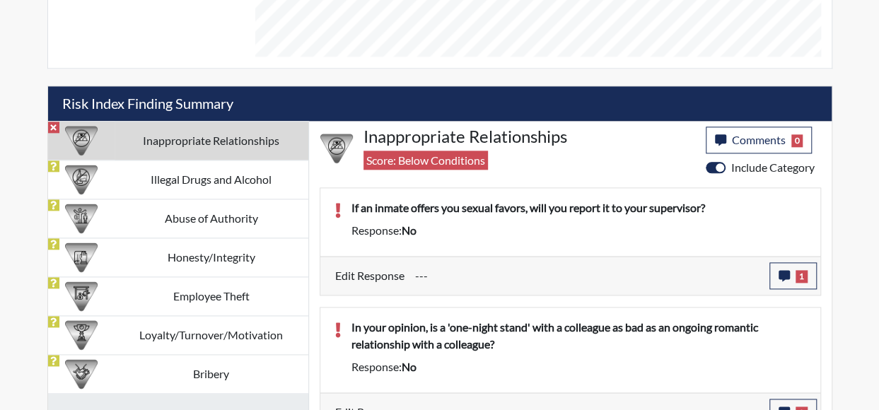
scroll to position [786, 0]
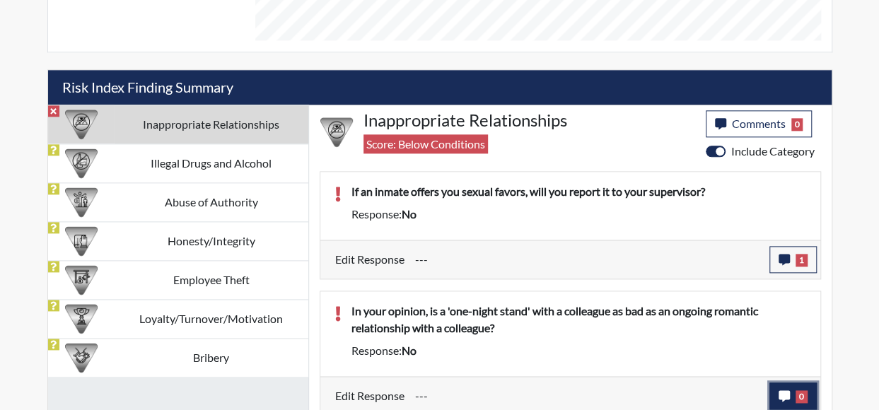
click at [781, 391] on icon "button" at bounding box center [784, 395] width 11 height 11
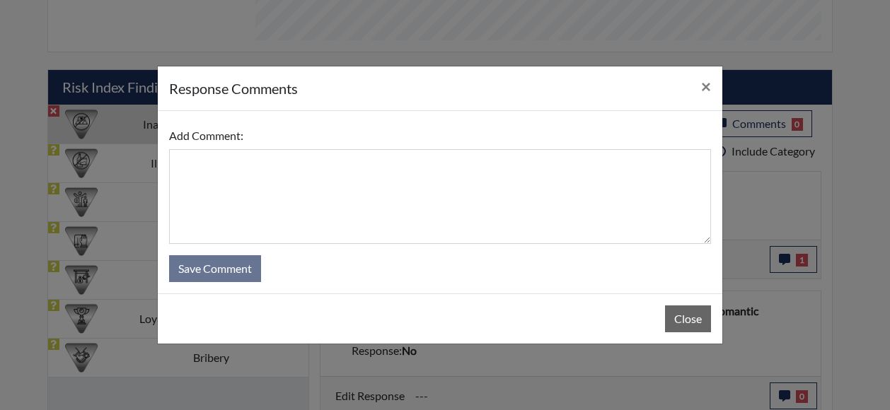
click at [576, 111] on div "response Comments × Add Comment: Save Comment Close" at bounding box center [440, 205] width 566 height 279
click at [704, 91] on span "×" at bounding box center [706, 86] width 10 height 21
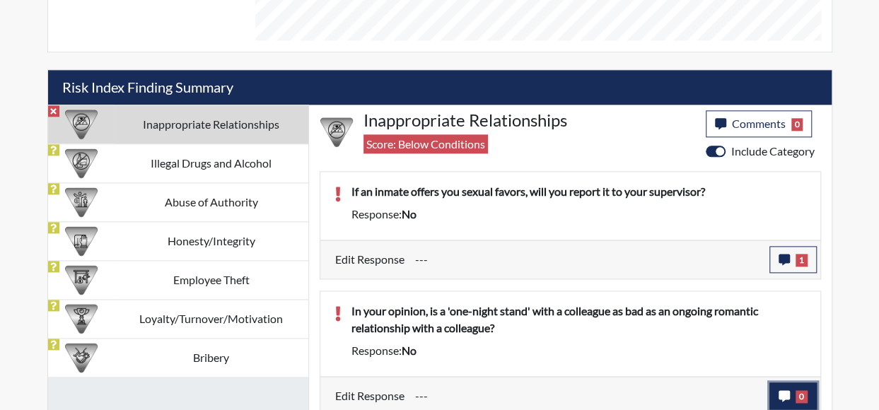
click at [798, 392] on span "0" at bounding box center [802, 396] width 12 height 13
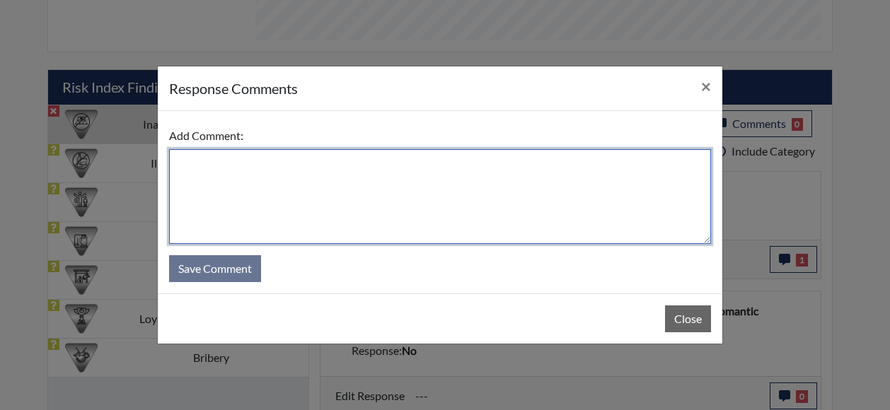
click at [605, 187] on textarea at bounding box center [440, 196] width 542 height 95
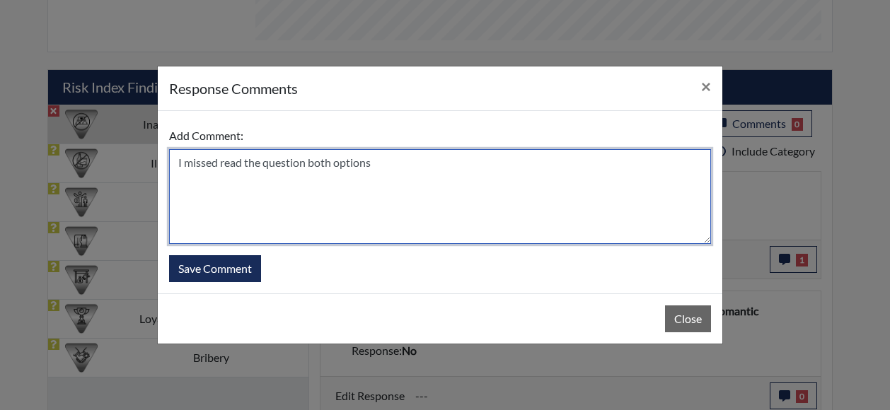
click at [412, 158] on textarea "I missed read the question both options" at bounding box center [440, 196] width 542 height 95
click at [474, 165] on textarea "I missed read the question both options are innapporite" at bounding box center [440, 196] width 542 height 95
type textarea "I missed read the question both options are"
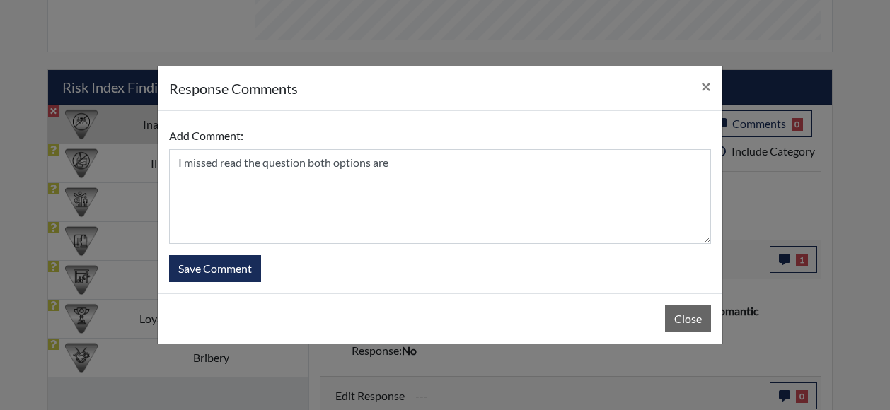
drag, startPoint x: 467, startPoint y: 76, endPoint x: 425, endPoint y: 74, distance: 41.7
click at [425, 74] on div "response Comments ×" at bounding box center [440, 88] width 564 height 45
click at [709, 86] on span "×" at bounding box center [706, 86] width 10 height 21
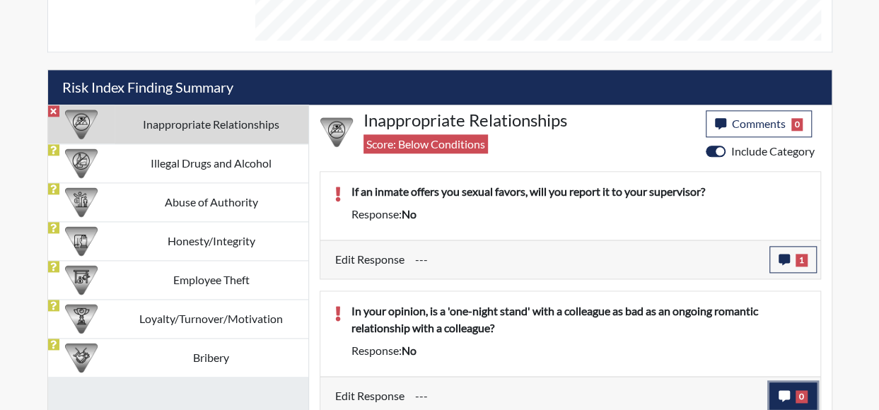
click at [781, 383] on button "0" at bounding box center [792, 396] width 47 height 27
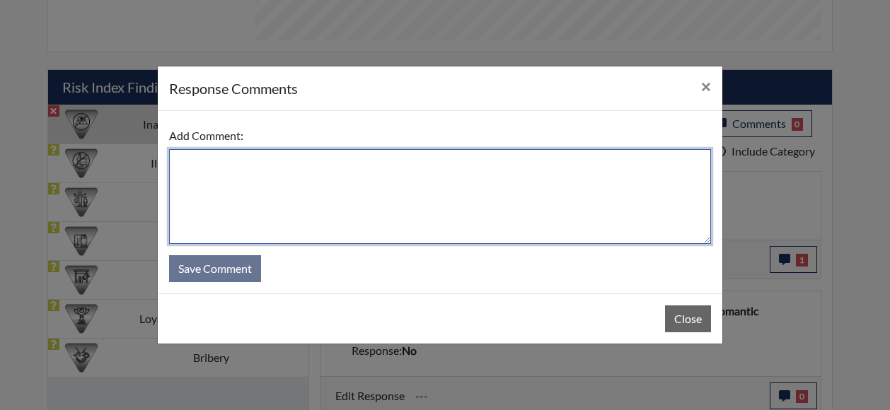
click at [346, 234] on textarea at bounding box center [440, 196] width 542 height 95
type textarea "Y"
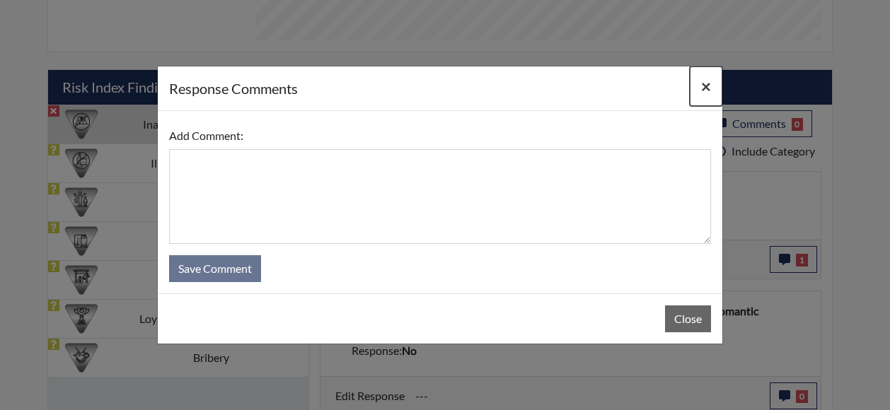
click at [705, 86] on span "×" at bounding box center [706, 86] width 10 height 21
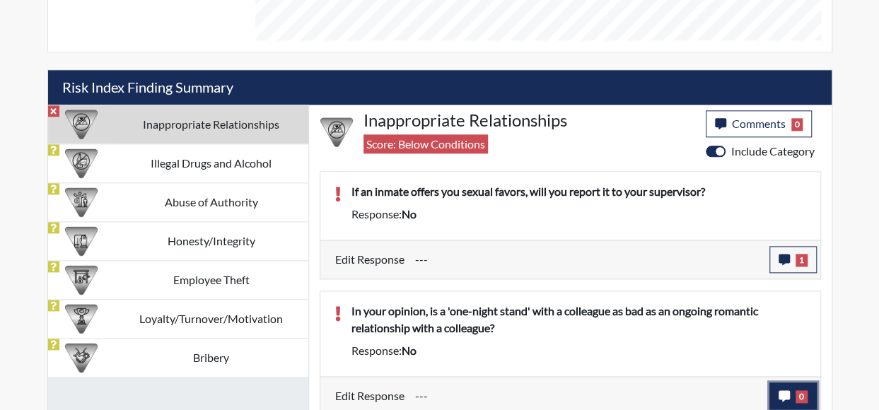
click at [786, 396] on button "0" at bounding box center [792, 396] width 47 height 27
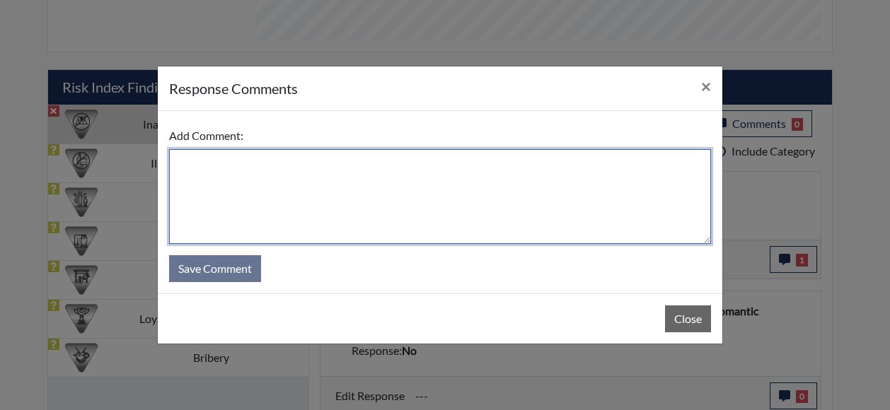
click at [448, 200] on textarea at bounding box center [440, 196] width 542 height 95
click at [358, 177] on textarea "I missed read the question" at bounding box center [440, 196] width 542 height 95
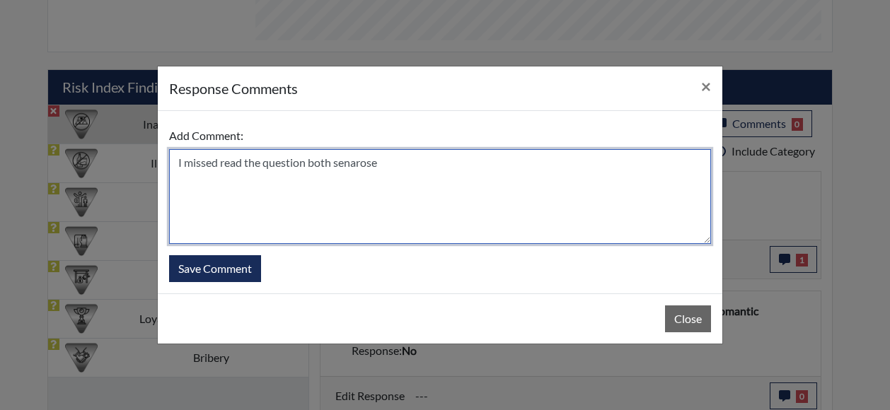
click at [390, 163] on textarea "I missed read the question both senarose" at bounding box center [440, 196] width 542 height 95
type textarea "I missed read the question both scenarios are bad."
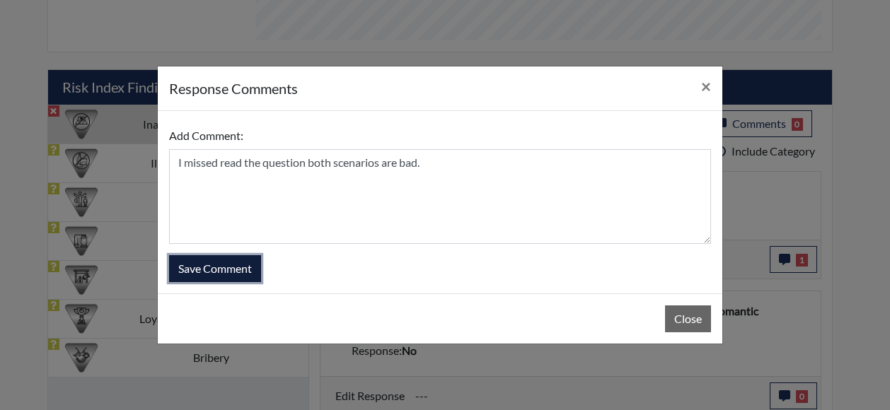
click at [248, 269] on button "Save Comment" at bounding box center [215, 268] width 92 height 27
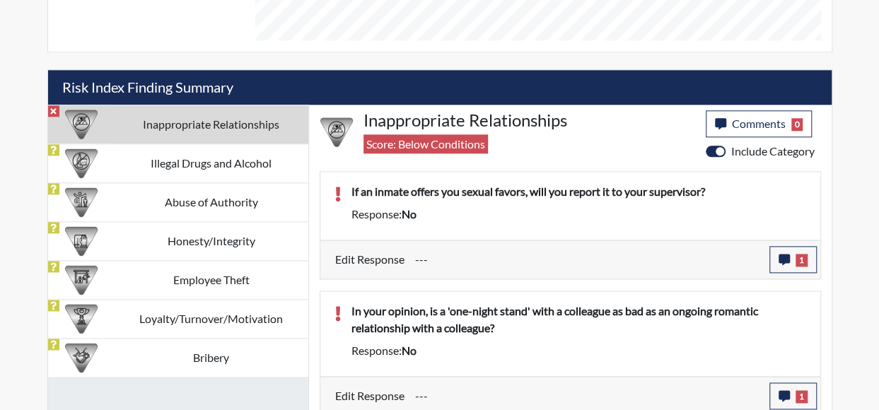
scroll to position [235, 588]
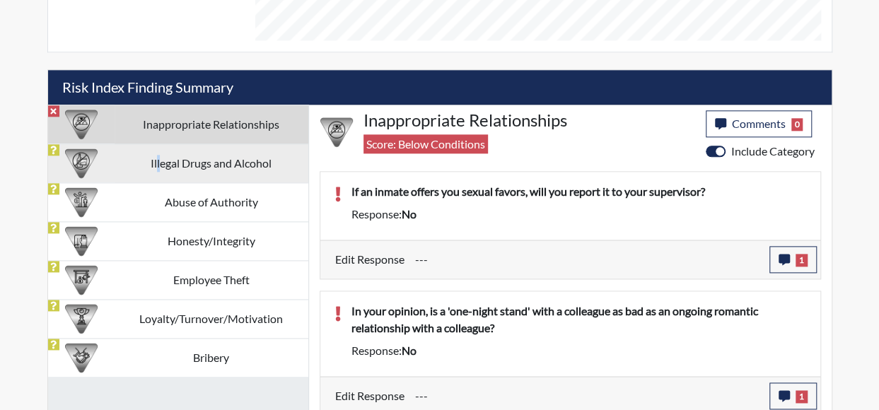
click at [161, 152] on td "Illegal Drugs and Alcohol" at bounding box center [212, 163] width 194 height 39
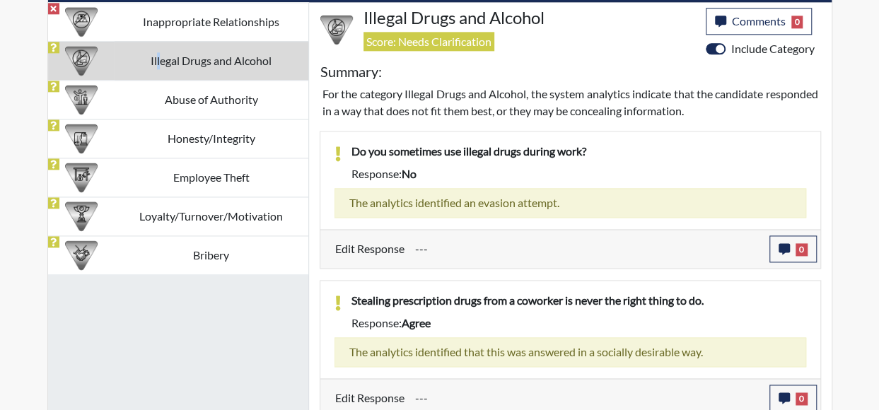
scroll to position [890, 0]
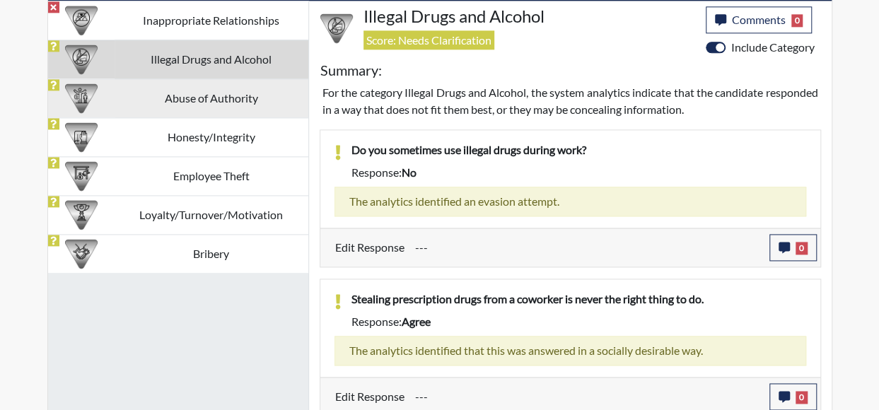
click at [209, 93] on td "Abuse of Authority" at bounding box center [212, 97] width 194 height 39
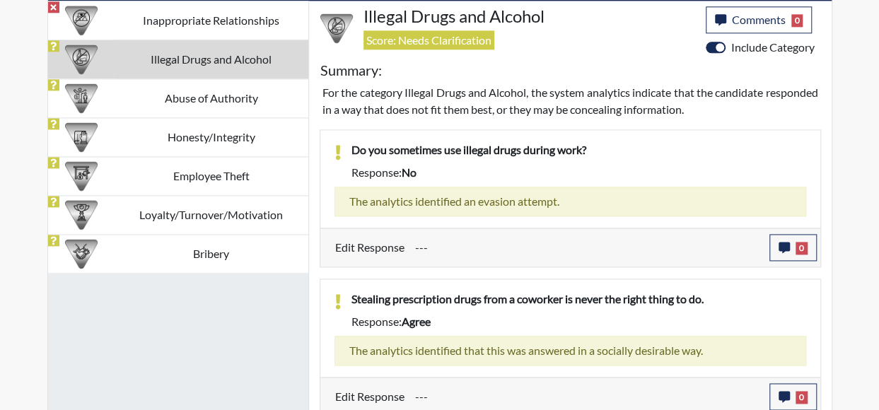
scroll to position [849, 0]
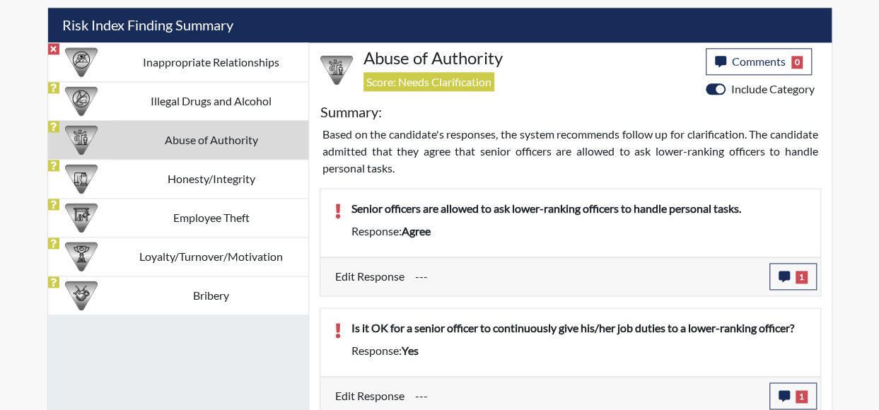
drag, startPoint x: 255, startPoint y: 95, endPoint x: 255, endPoint y: 105, distance: 9.2
click at [255, 96] on td "Illegal Drugs and Alcohol" at bounding box center [212, 100] width 194 height 39
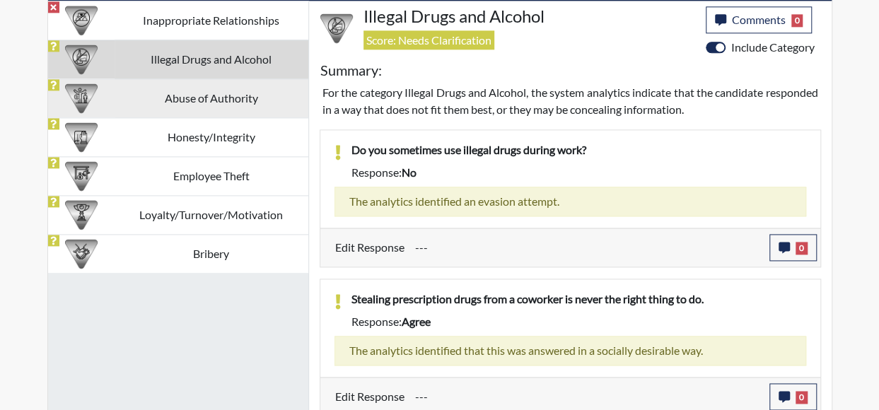
click at [250, 95] on td "Abuse of Authority" at bounding box center [212, 97] width 194 height 39
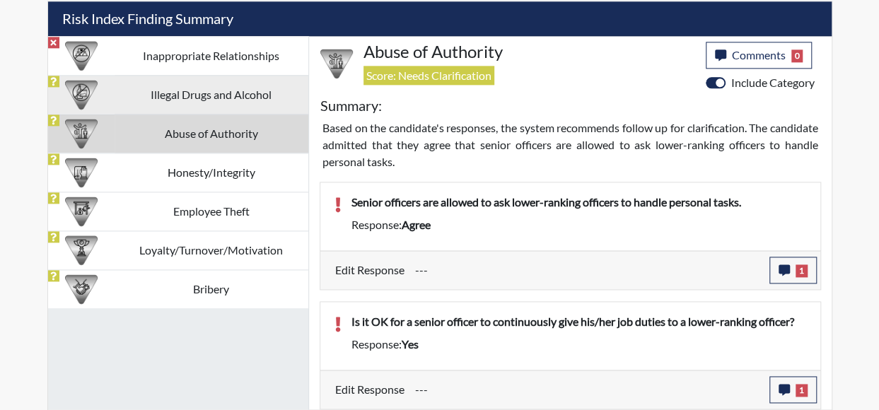
scroll to position [849, 0]
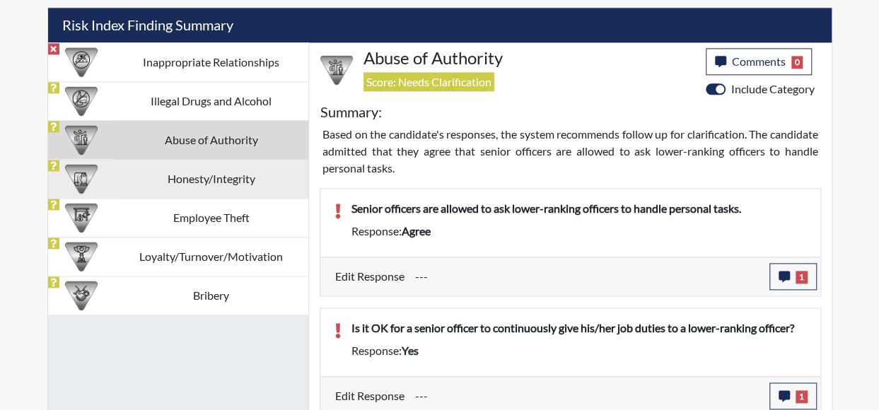
click at [259, 176] on td "Honesty/Integrity" at bounding box center [212, 178] width 194 height 39
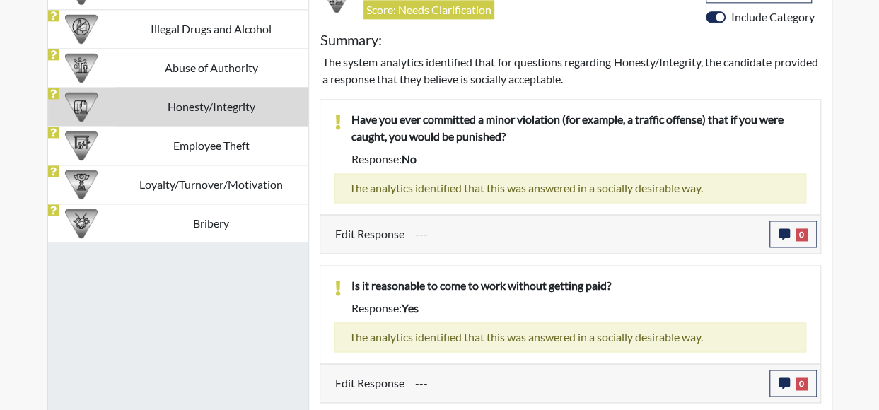
scroll to position [921, 0]
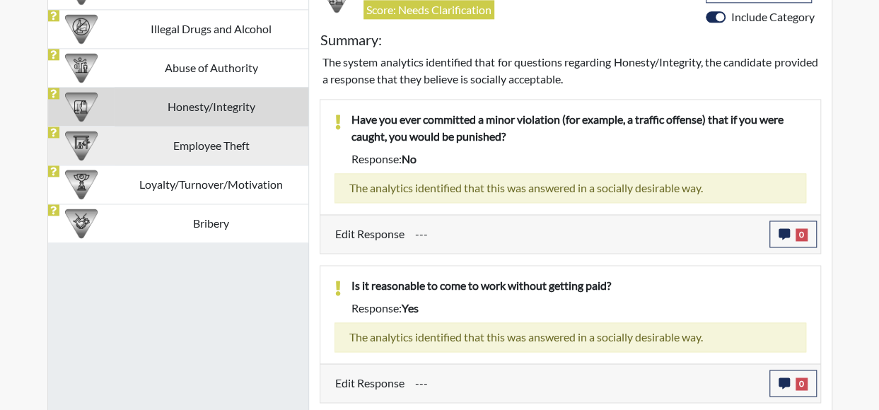
click at [245, 135] on td "Employee Theft" at bounding box center [212, 145] width 194 height 39
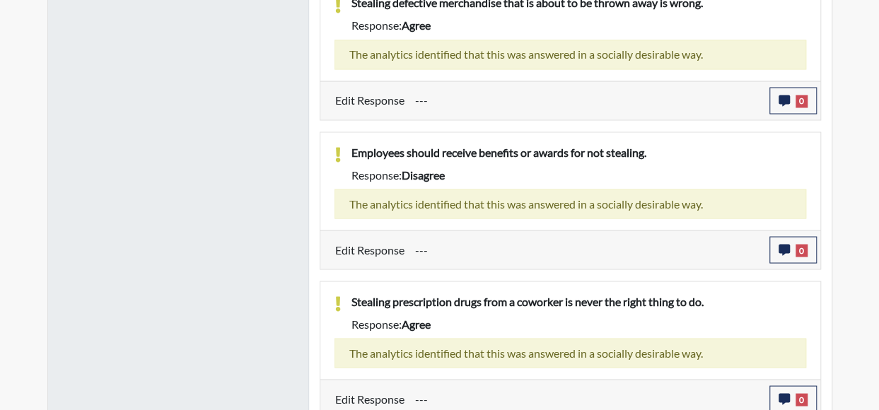
scroll to position [908, 0]
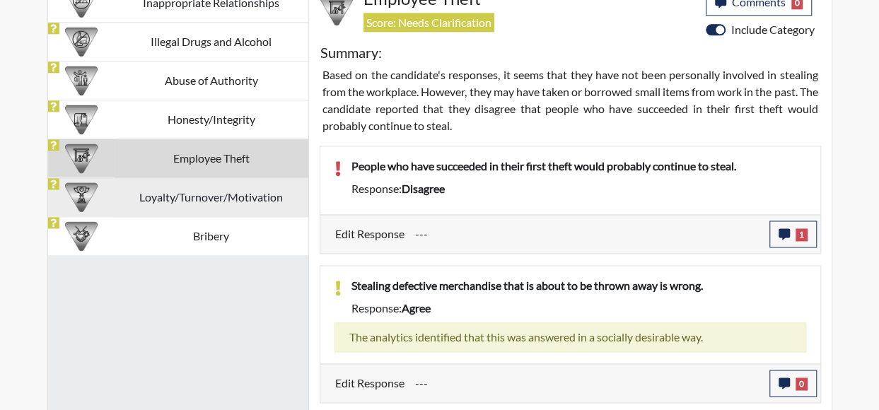
drag, startPoint x: 228, startPoint y: 183, endPoint x: 232, endPoint y: 190, distance: 7.9
click at [232, 190] on td "Loyalty/Turnover/Motivation" at bounding box center [212, 196] width 194 height 39
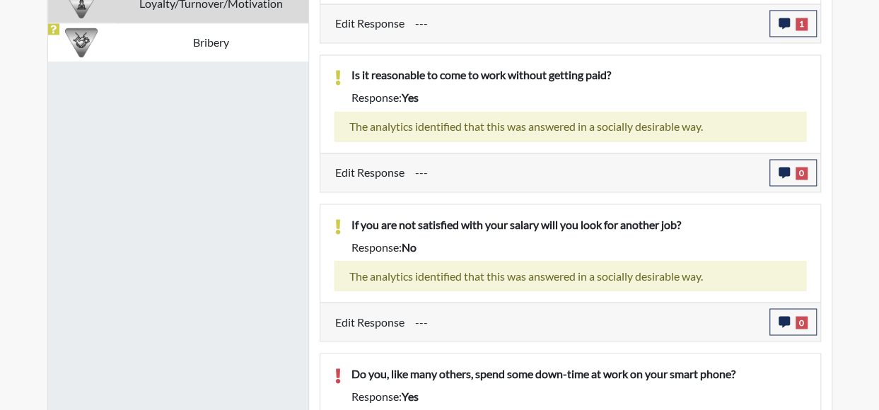
scroll to position [1145, 0]
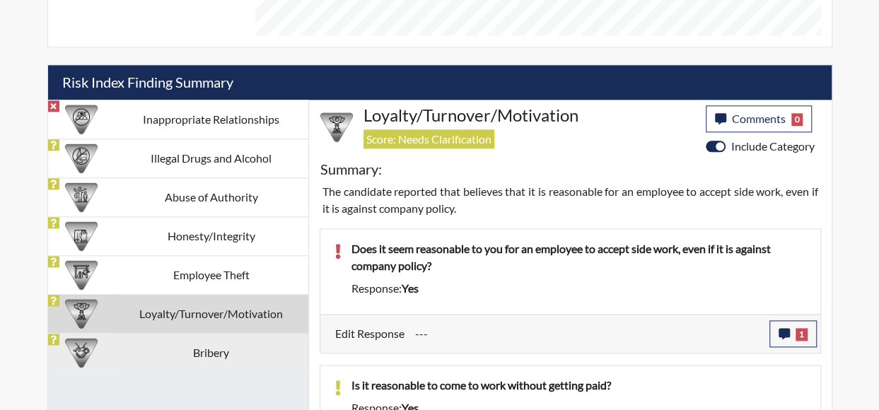
click at [224, 340] on td "Bribery" at bounding box center [212, 352] width 194 height 39
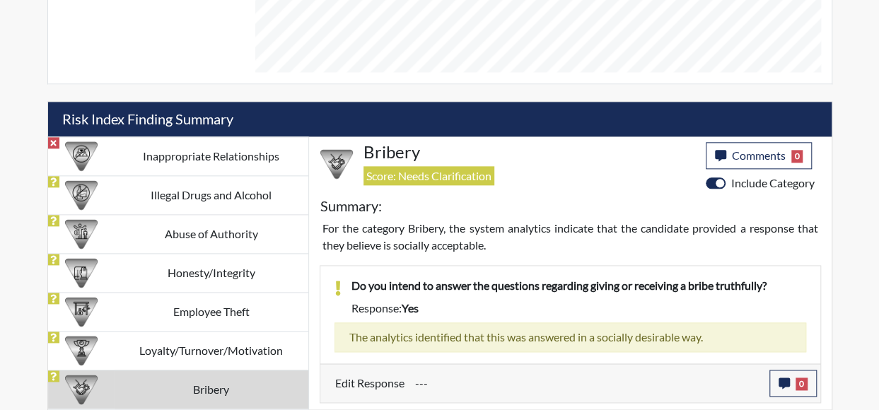
scroll to position [748, 0]
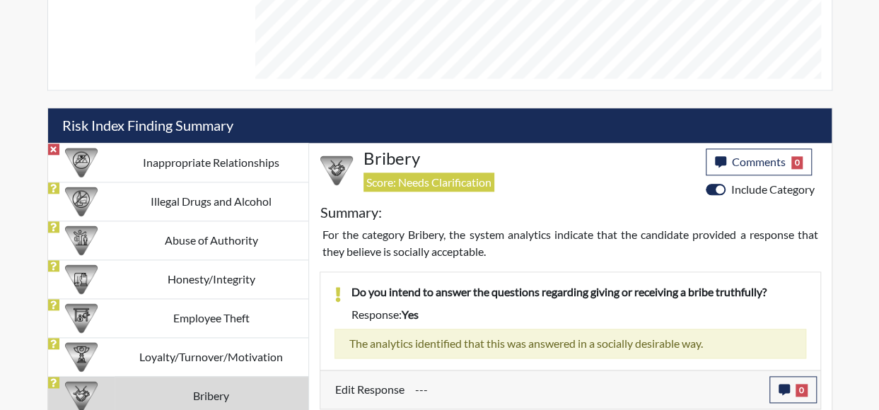
click at [127, 363] on td "Loyalty/Turnover/Motivation" at bounding box center [212, 356] width 194 height 39
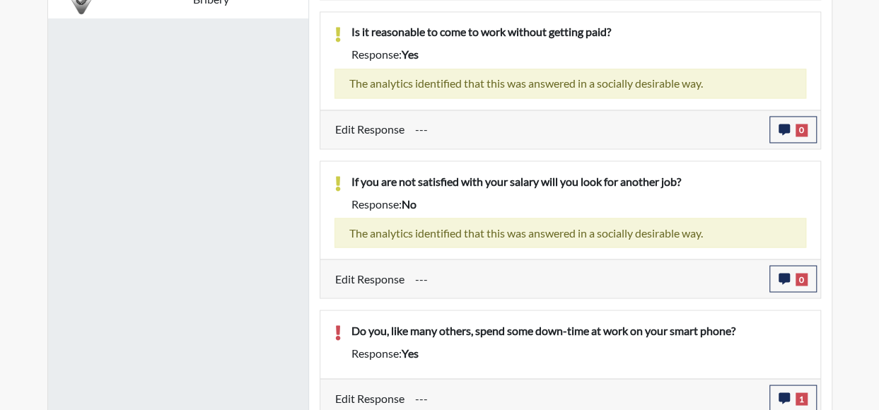
scroll to position [791, 0]
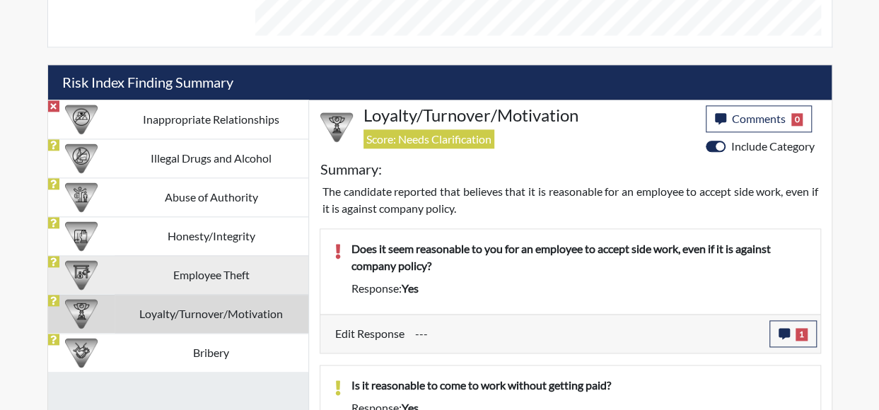
click at [238, 267] on td "Employee Theft" at bounding box center [212, 274] width 194 height 39
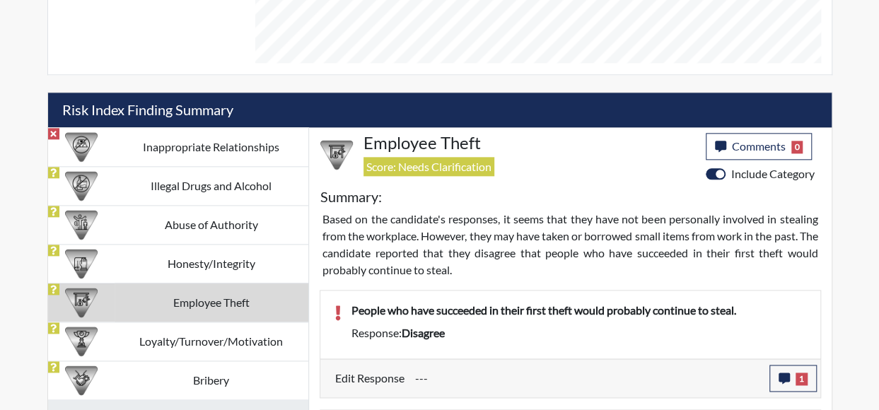
scroll to position [696, 0]
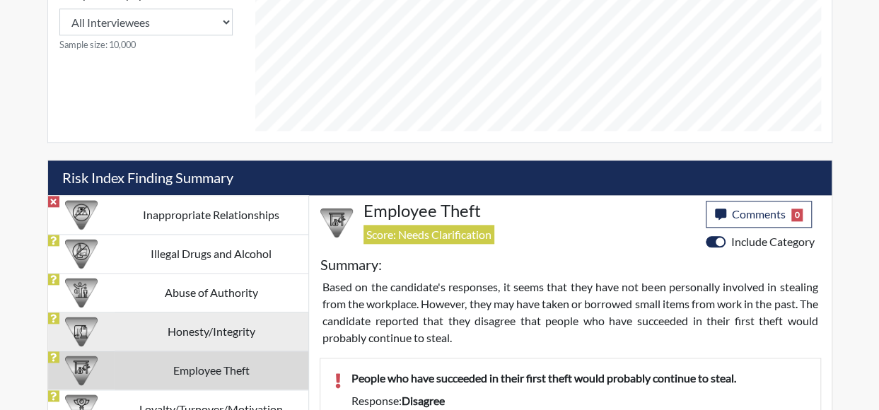
click at [226, 318] on td "Honesty/Integrity" at bounding box center [212, 331] width 194 height 39
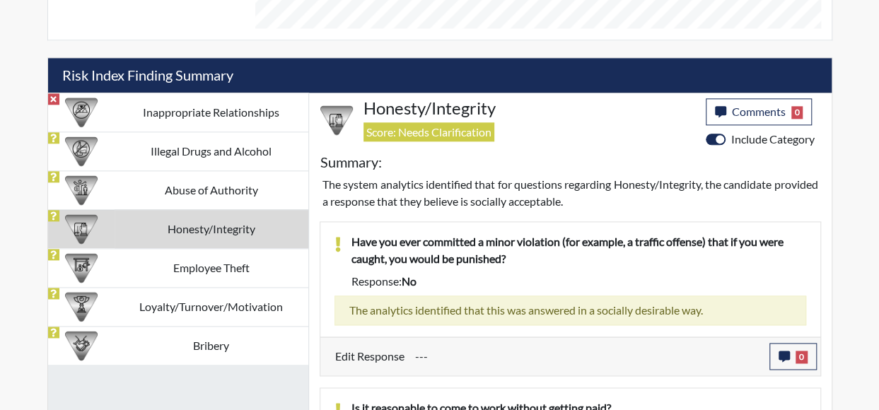
scroll to position [779, 0]
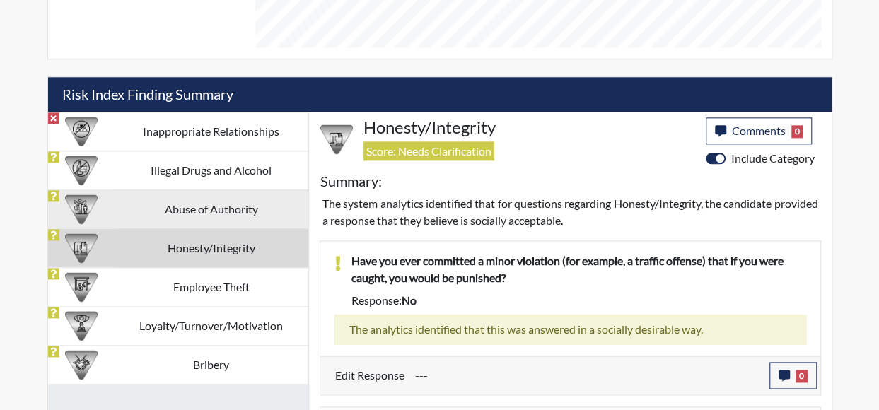
click at [289, 209] on td "Abuse of Authority" at bounding box center [212, 209] width 194 height 39
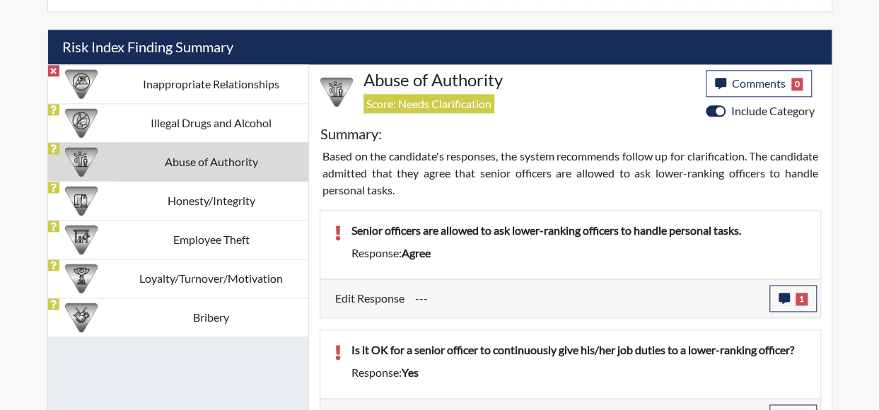
scroll to position [849, 0]
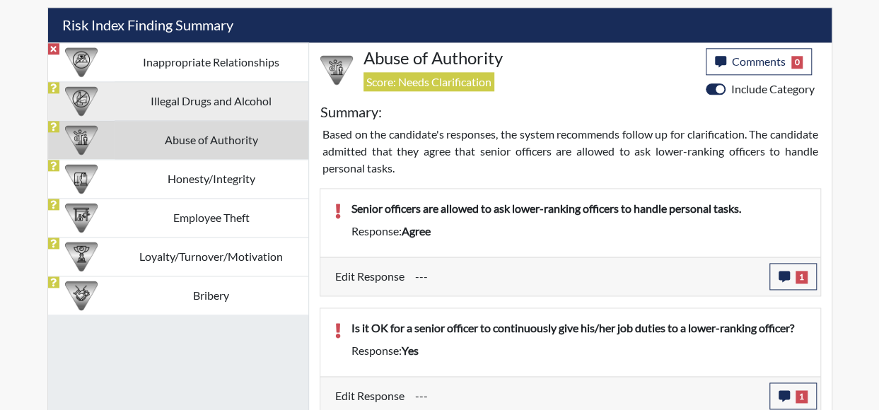
click at [226, 92] on td "Illegal Drugs and Alcohol" at bounding box center [212, 100] width 194 height 39
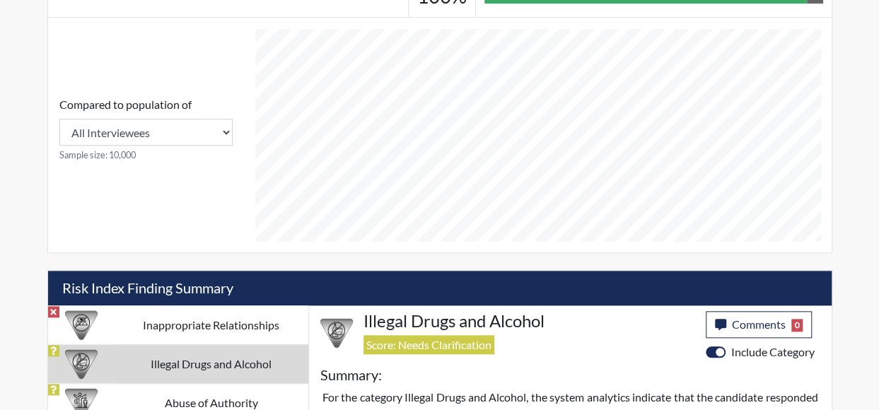
scroll to position [607, 0]
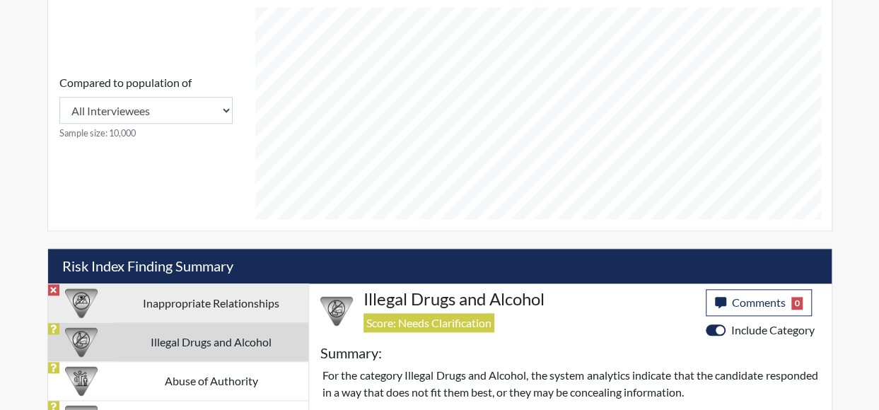
click at [259, 296] on td "Inappropriate Relationships" at bounding box center [212, 303] width 194 height 39
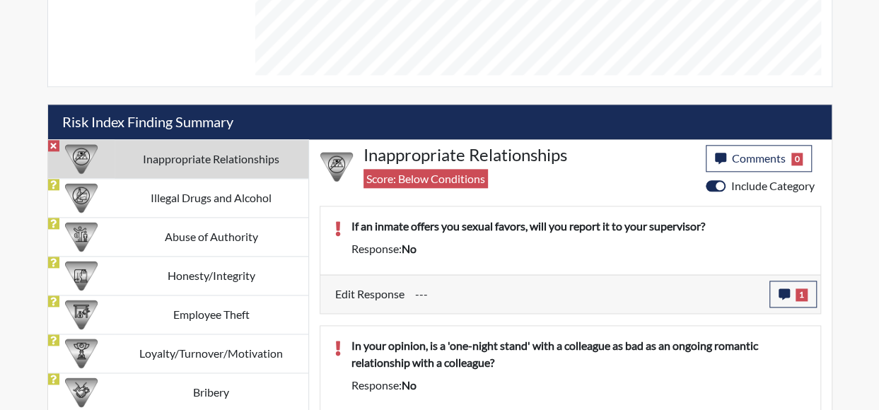
scroll to position [786, 0]
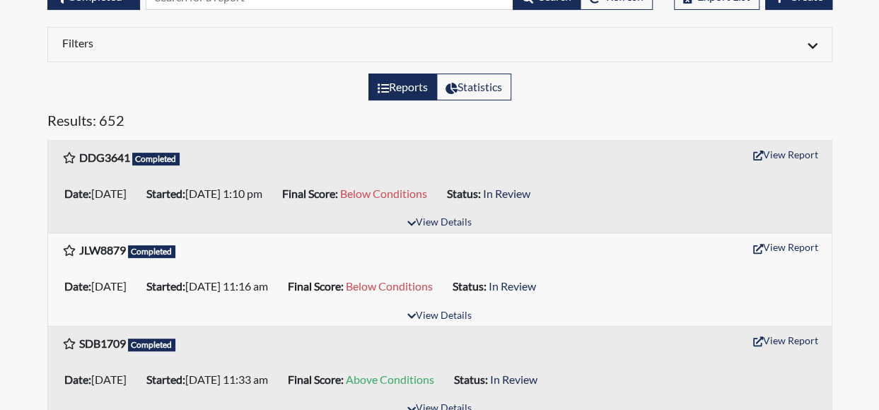
scroll to position [141, 0]
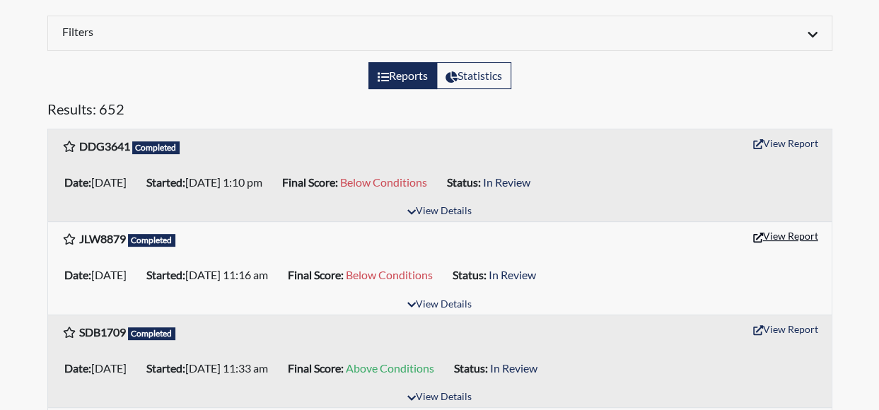
click at [780, 235] on button "View Report" at bounding box center [786, 236] width 78 height 22
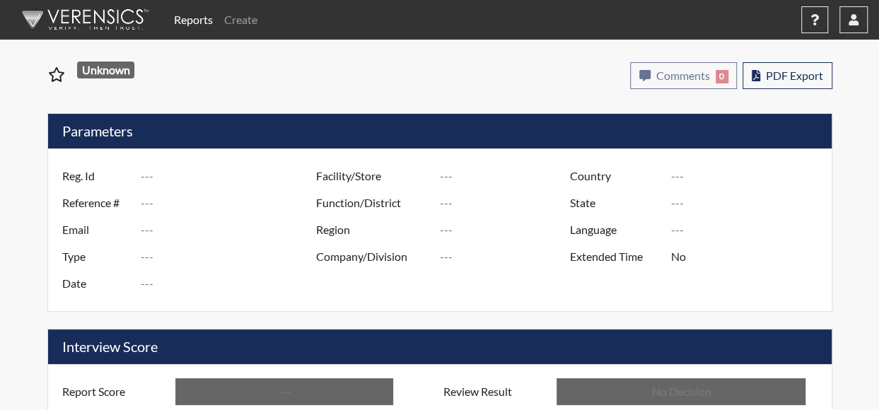
type input "JLW8879"
type input "51046"
type input "---"
type input "Corrections Pre-Employment"
type input "[DATE]"
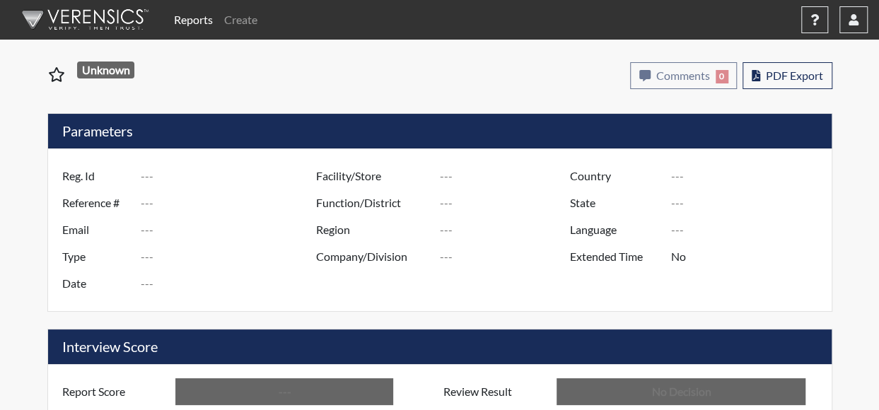
type input "[PERSON_NAME] CTC"
type input "[GEOGRAPHIC_DATA]"
type input "[US_STATE]"
type input "English"
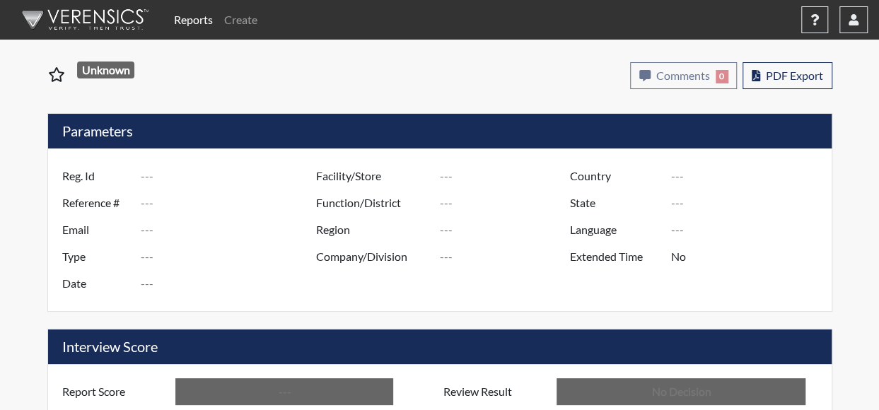
type input "Below Conditions"
type input "In Review"
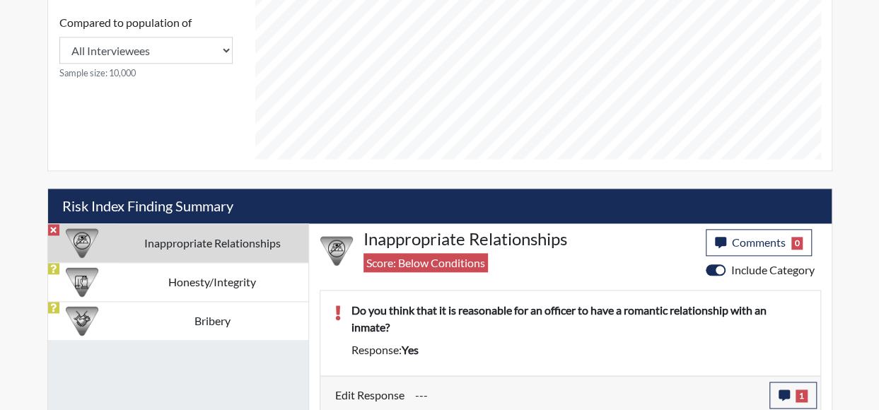
scroll to position [668, 0]
click at [250, 240] on td "Inappropriate Relationships" at bounding box center [213, 242] width 192 height 39
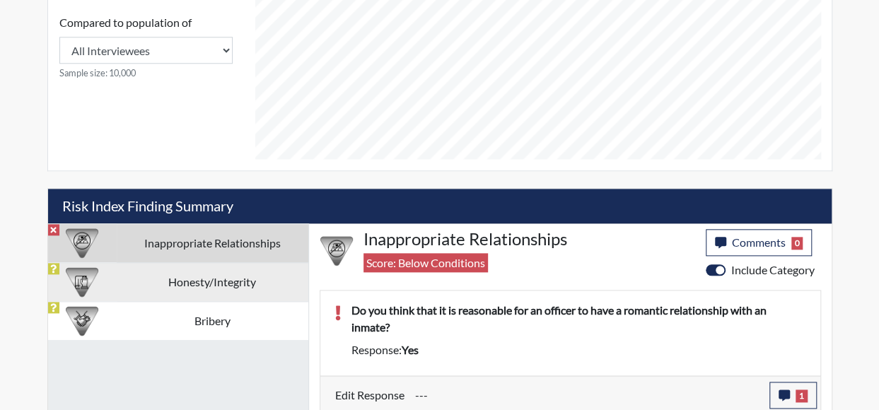
click at [239, 277] on td "Honesty/Integrity" at bounding box center [213, 281] width 192 height 39
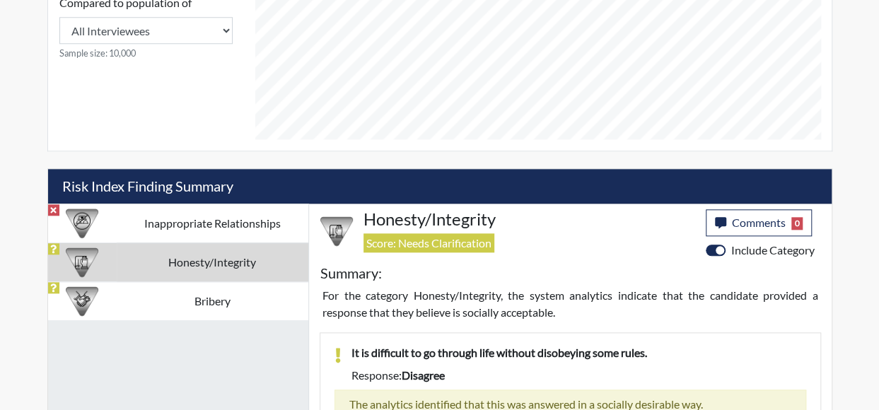
scroll to position [786, 0]
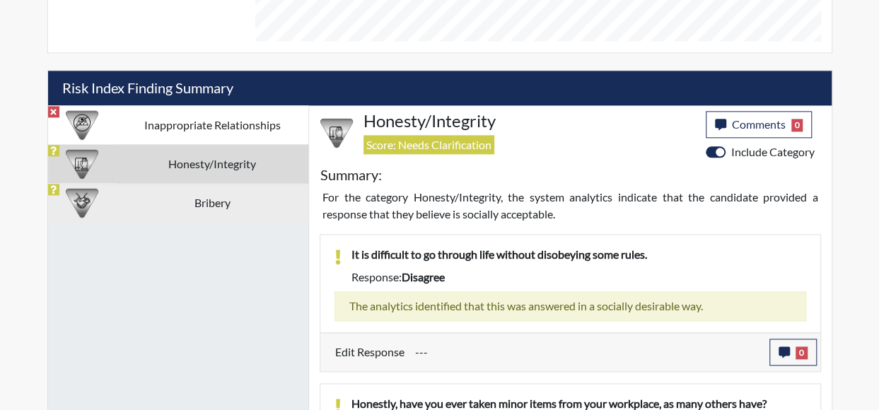
click at [273, 199] on td "Bribery" at bounding box center [213, 202] width 192 height 39
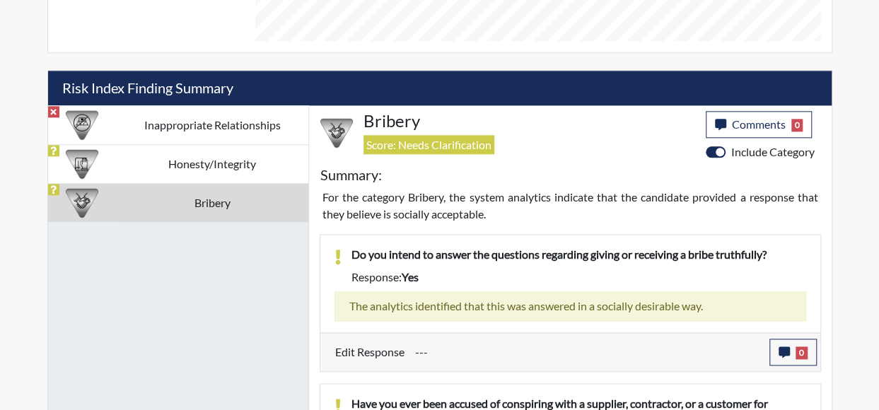
click at [260, 196] on td "Bribery" at bounding box center [213, 202] width 192 height 39
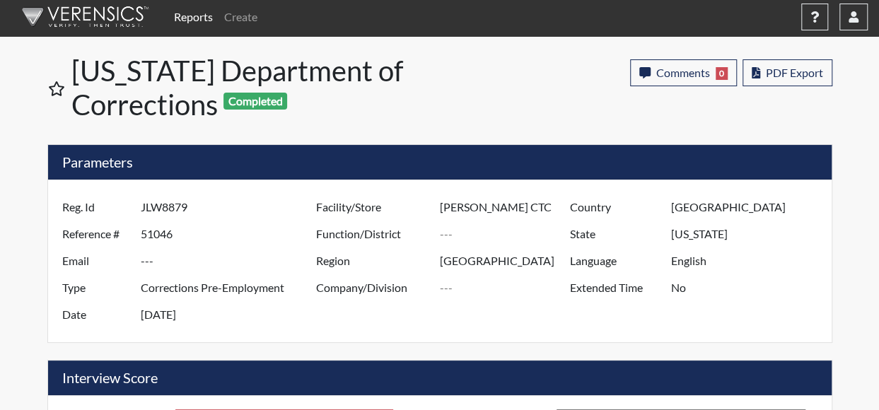
scroll to position [0, 0]
